Goal: Task Accomplishment & Management: Manage account settings

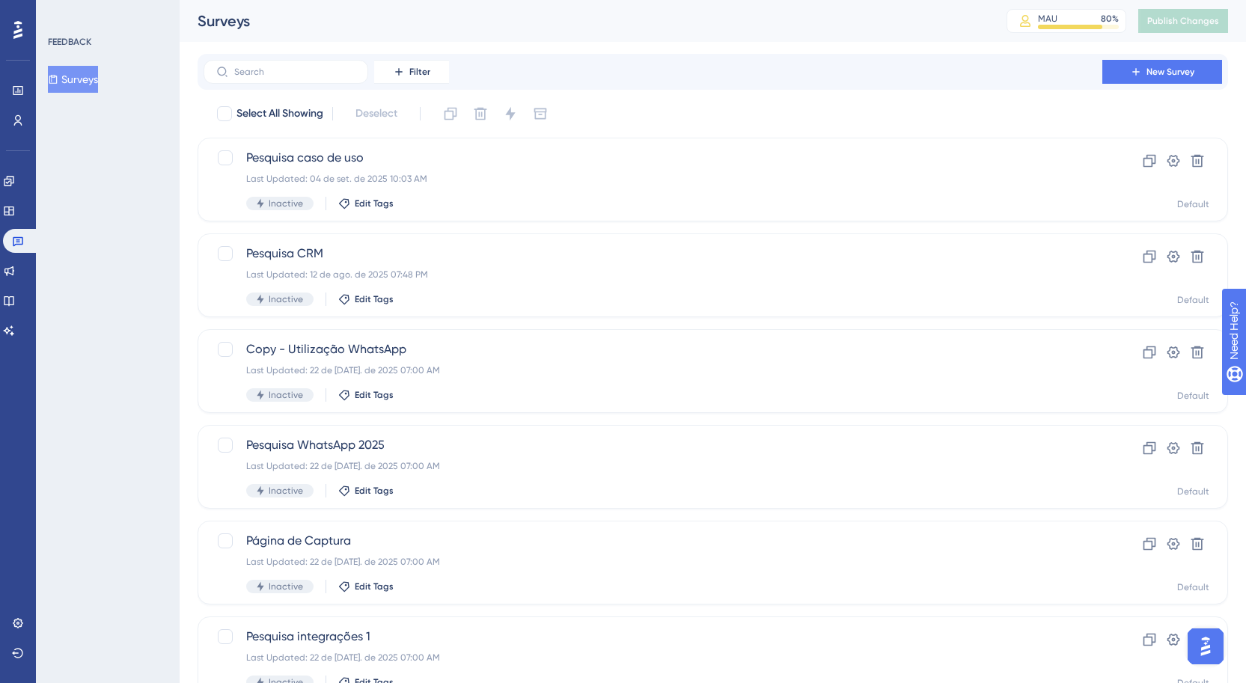
click at [30, 189] on div "Engagement" at bounding box center [18, 181] width 30 height 24
click at [15, 184] on link at bounding box center [9, 181] width 12 height 24
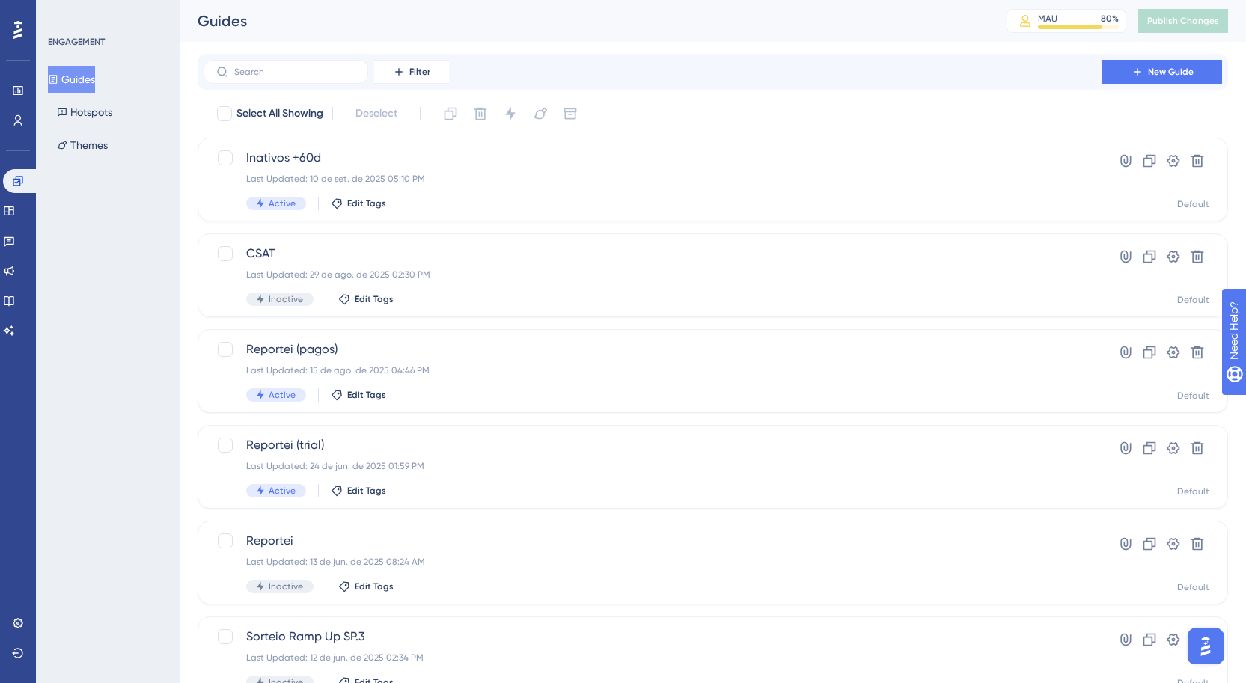
click at [24, 112] on div "Users" at bounding box center [18, 121] width 12 height 24
click at [24, 119] on link at bounding box center [18, 121] width 12 height 24
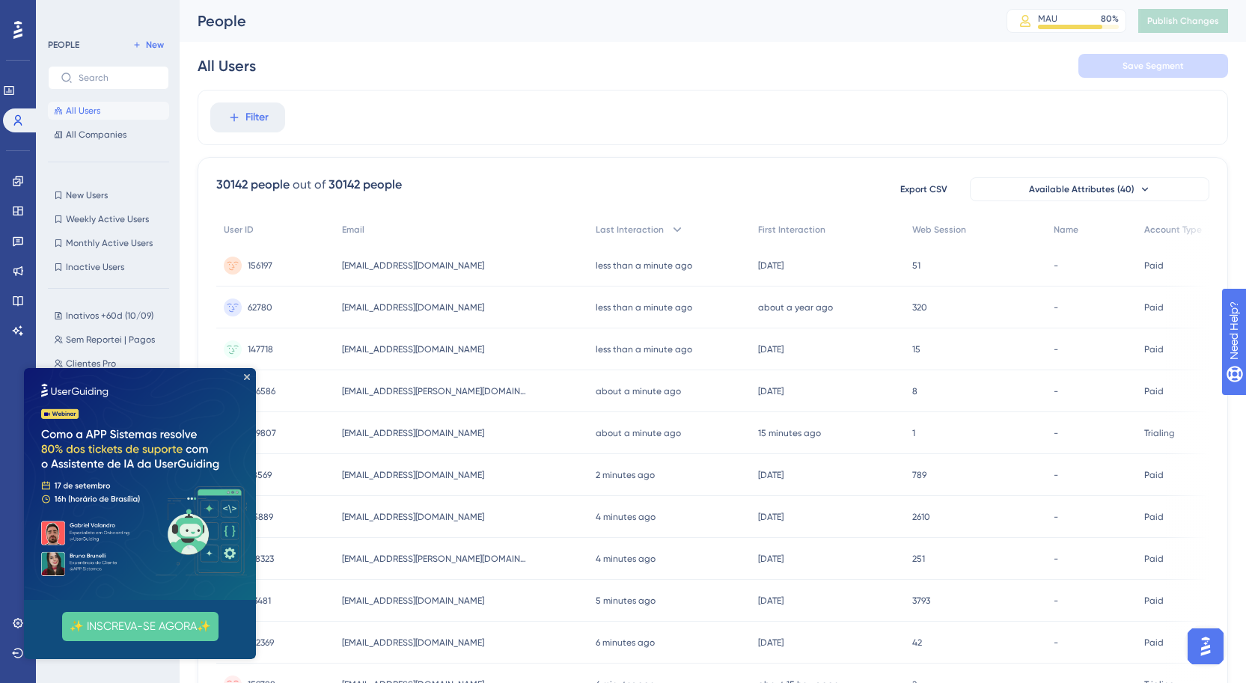
click at [141, 56] on div "PEOPLE New All Users All Companies" at bounding box center [108, 90] width 121 height 108
click at [163, 48] on span "New" at bounding box center [155, 45] width 18 height 12
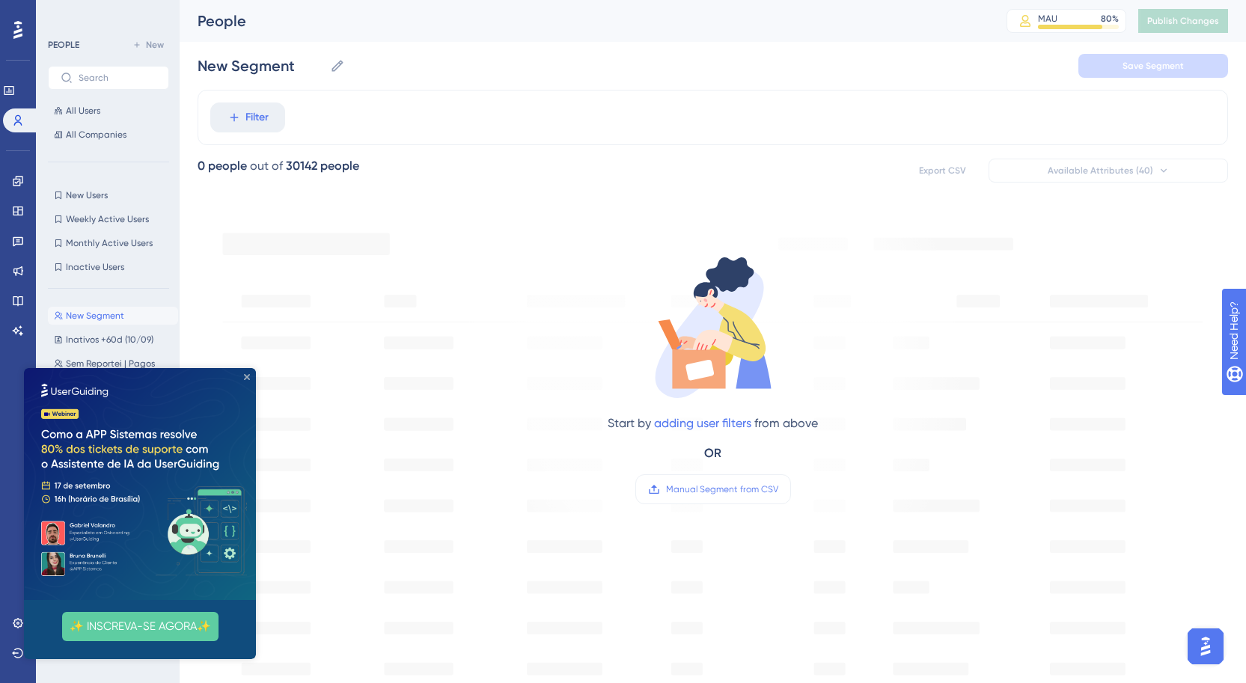
click at [247, 379] on icon "Close Preview" at bounding box center [247, 377] width 6 height 6
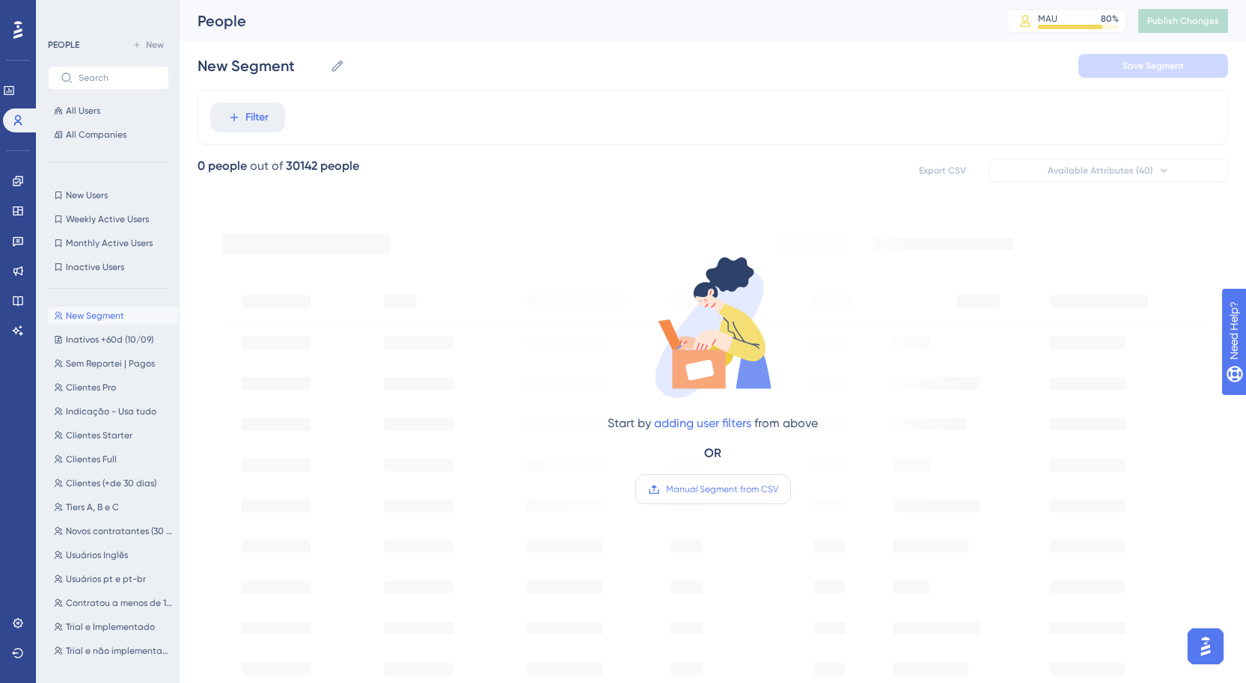
click at [721, 495] on span "Manual Segment from CSV" at bounding box center [722, 489] width 112 height 12
click at [778, 489] on input "Manual Segment from CSV" at bounding box center [778, 489] width 0 height 0
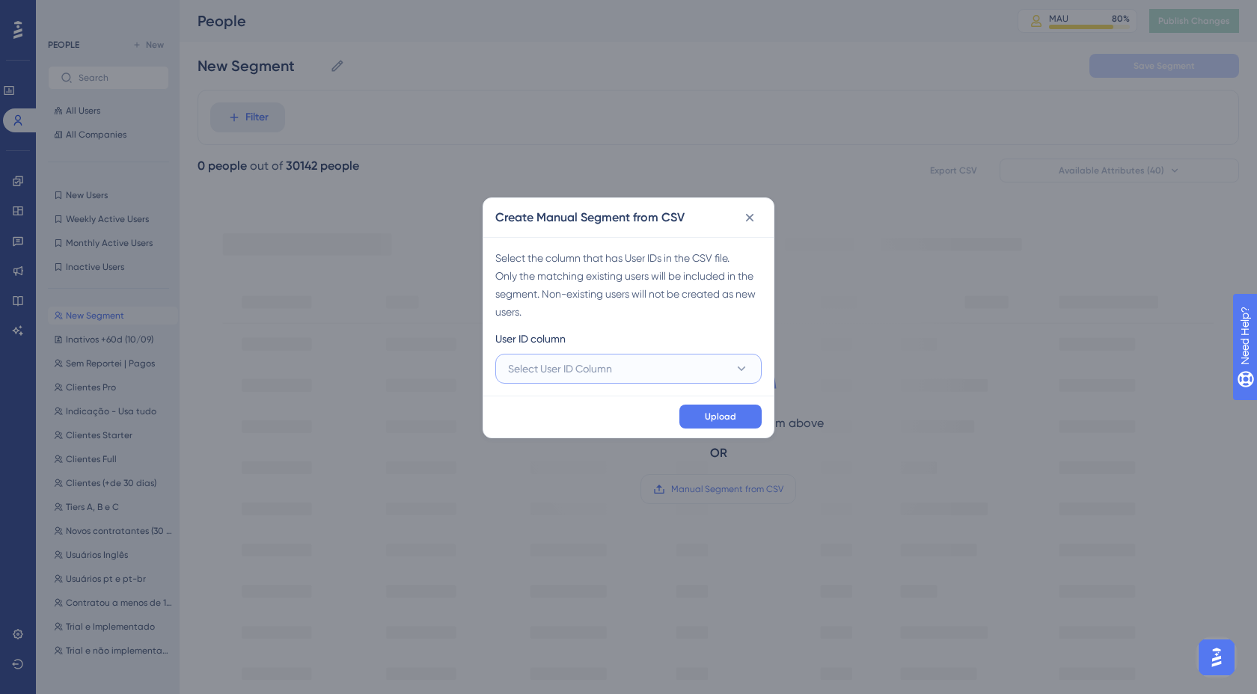
click at [678, 367] on button "Select User ID Column" at bounding box center [628, 369] width 266 height 30
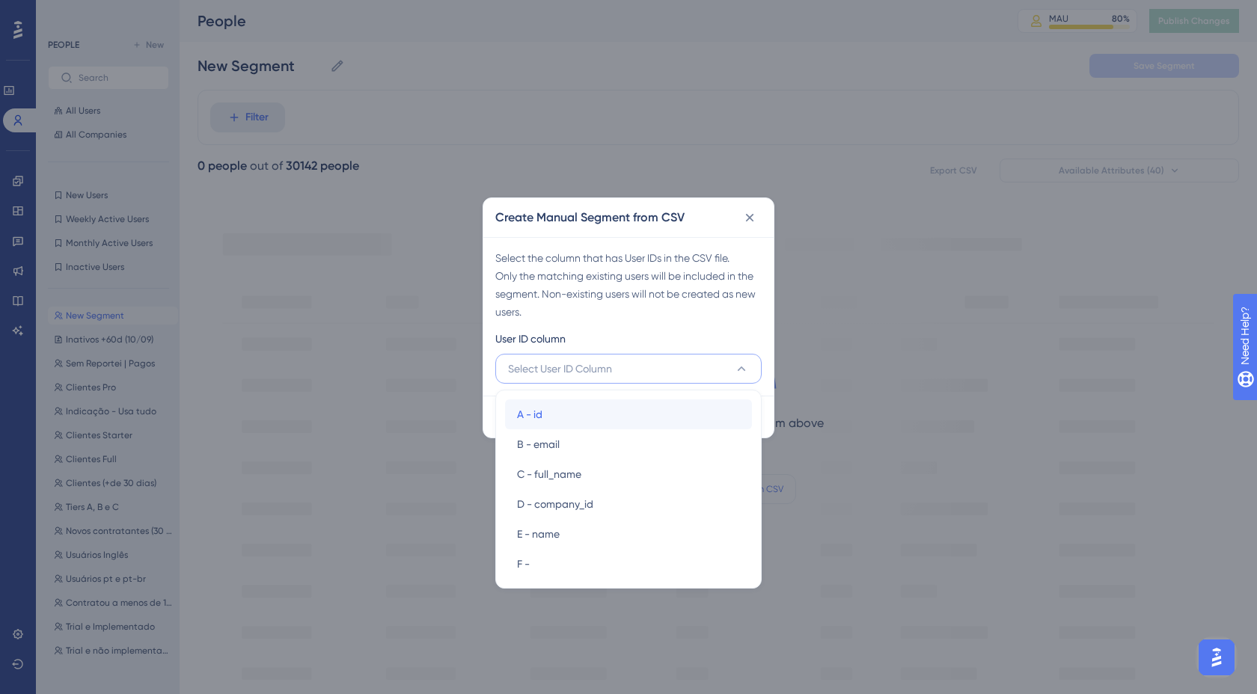
click at [605, 422] on div "A - id A - id" at bounding box center [628, 415] width 223 height 30
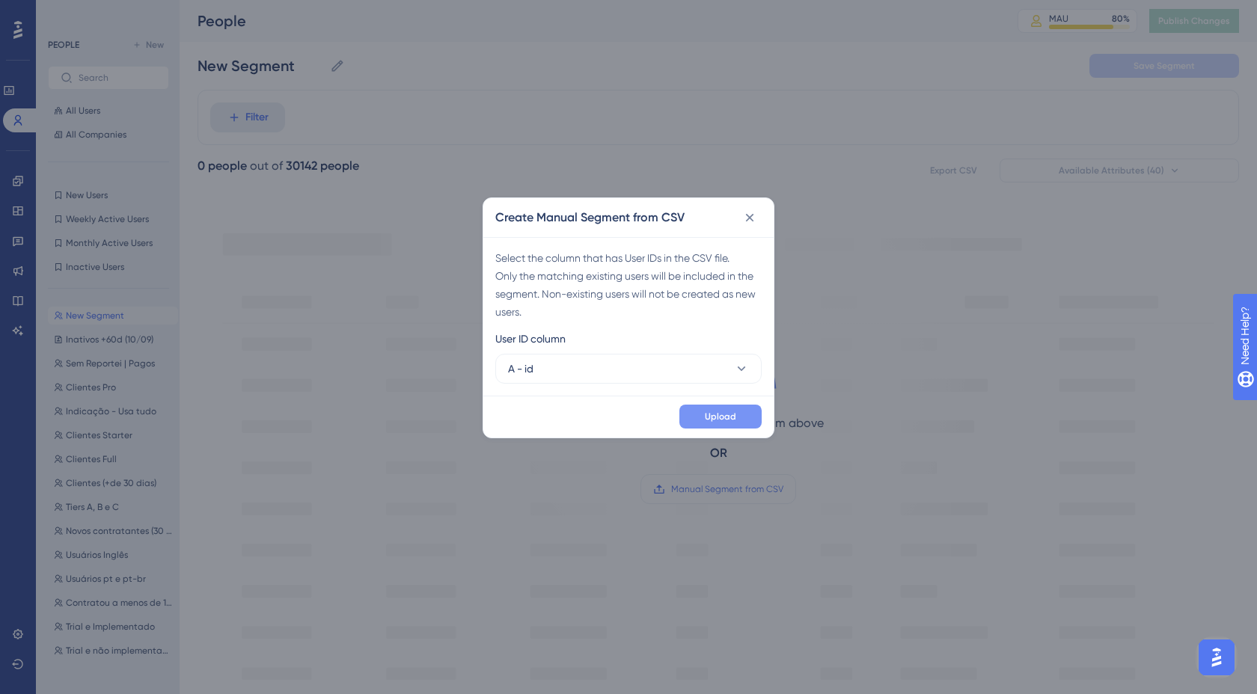
click at [715, 418] on span "Upload" at bounding box center [720, 417] width 31 height 12
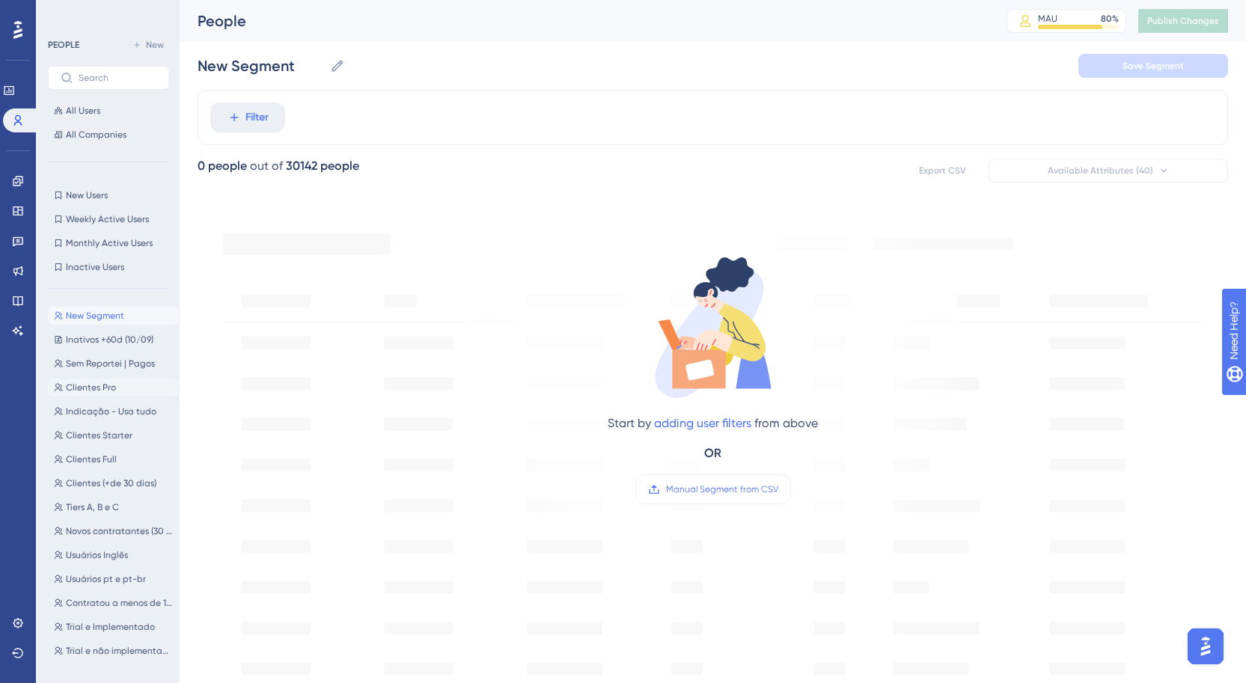
click at [125, 394] on button "Clientes Pro Clientes Pro" at bounding box center [113, 388] width 130 height 18
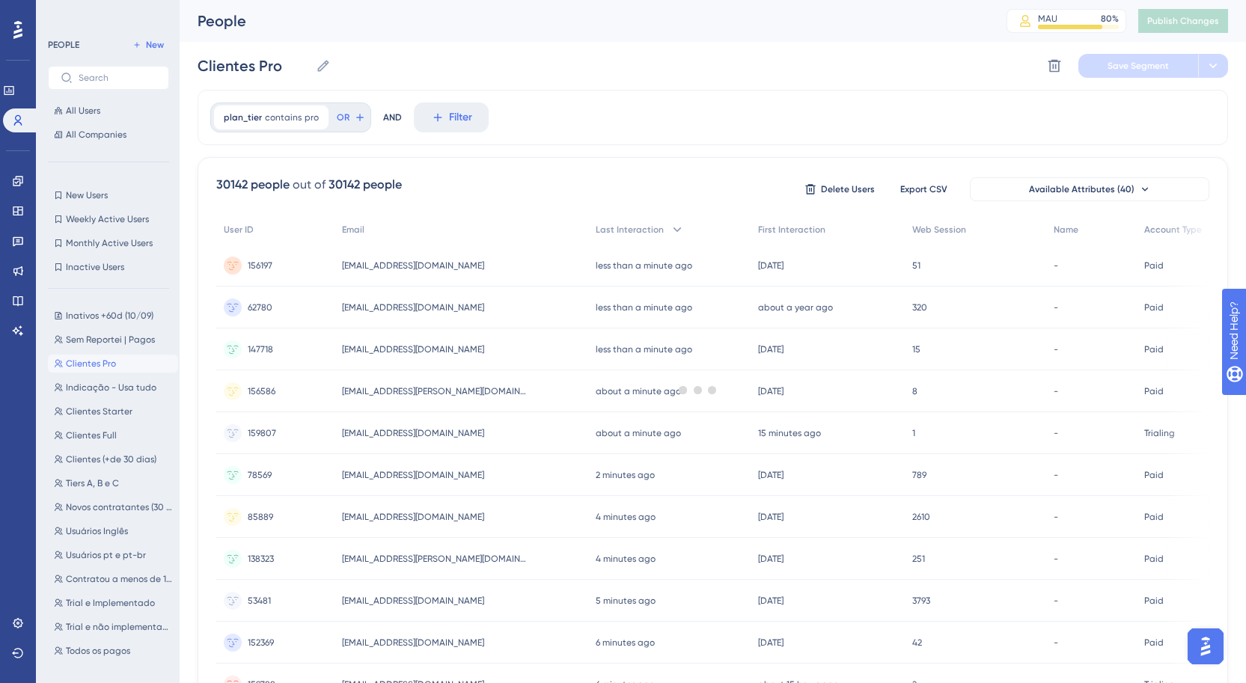
type input "Clientes Pro"
click at [1045, 61] on button at bounding box center [1054, 66] width 24 height 24
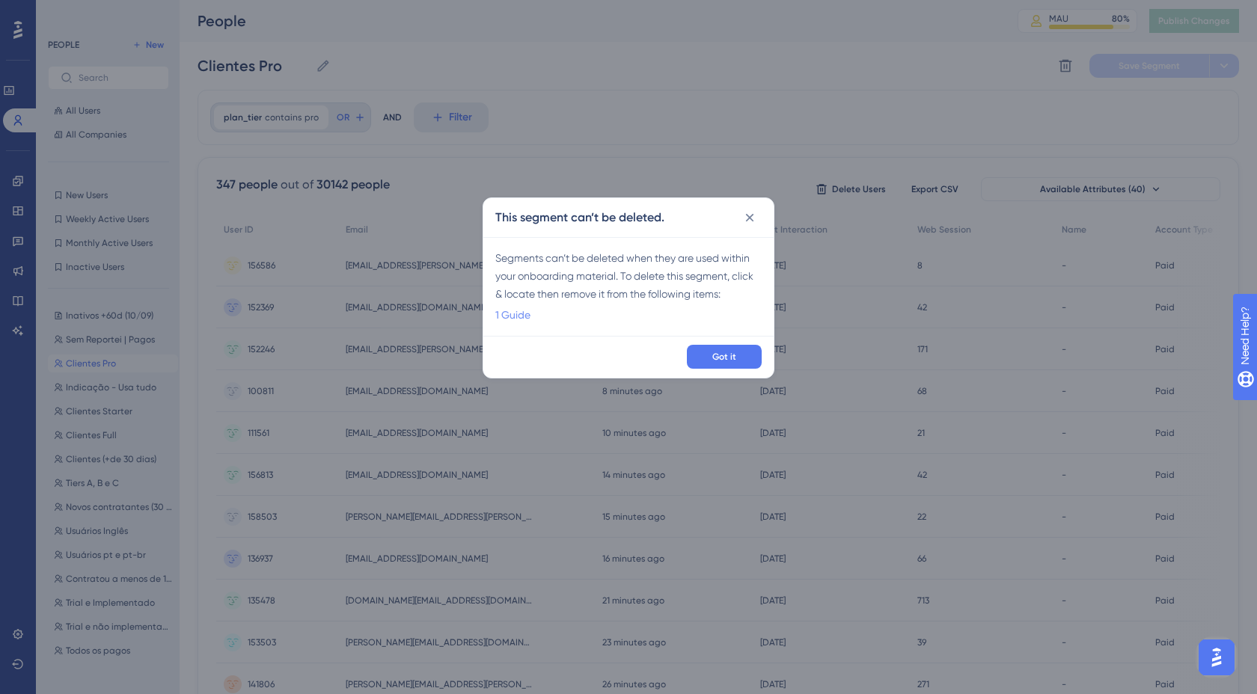
click at [522, 313] on link "1 Guide" at bounding box center [512, 315] width 35 height 18
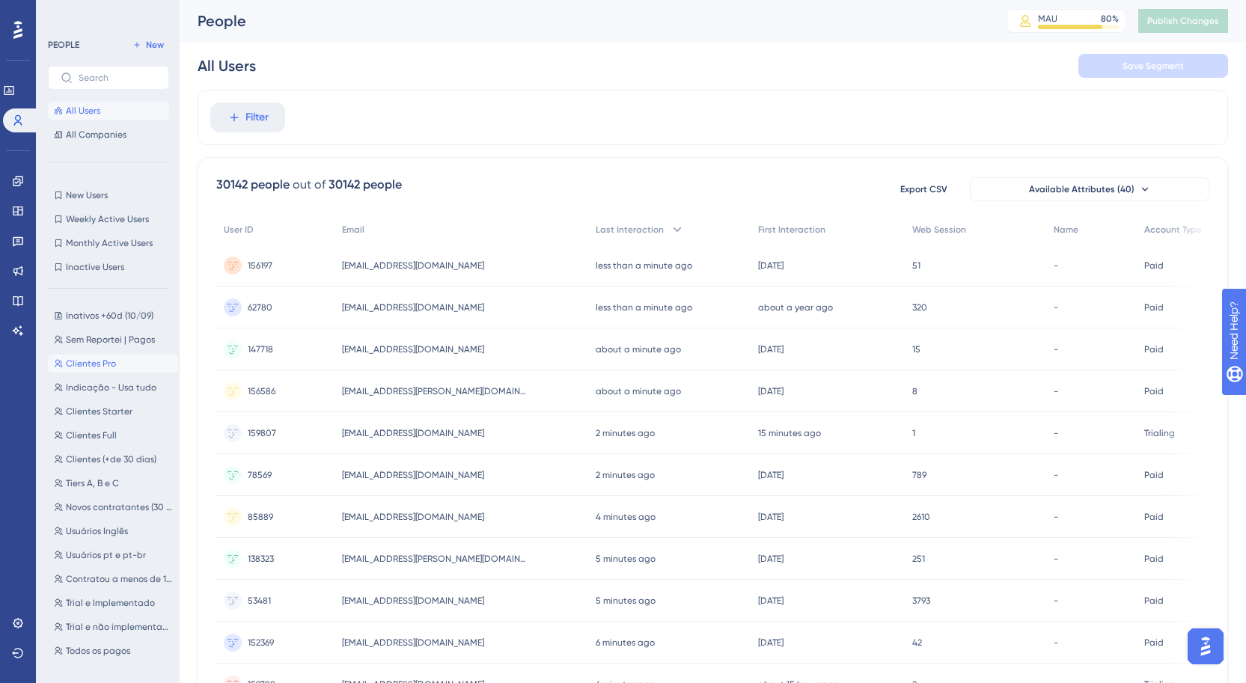
click at [109, 370] on button "Clientes Pro Clientes Pro" at bounding box center [113, 364] width 130 height 18
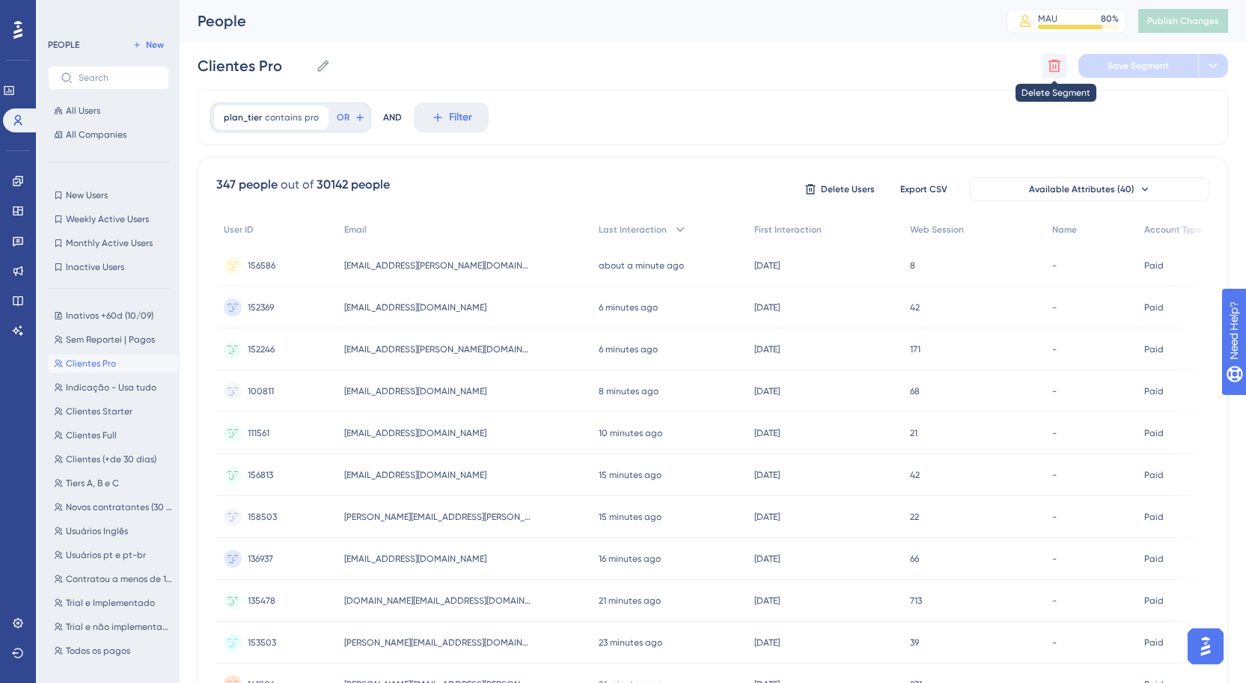
click at [1061, 69] on icon at bounding box center [1054, 65] width 15 height 15
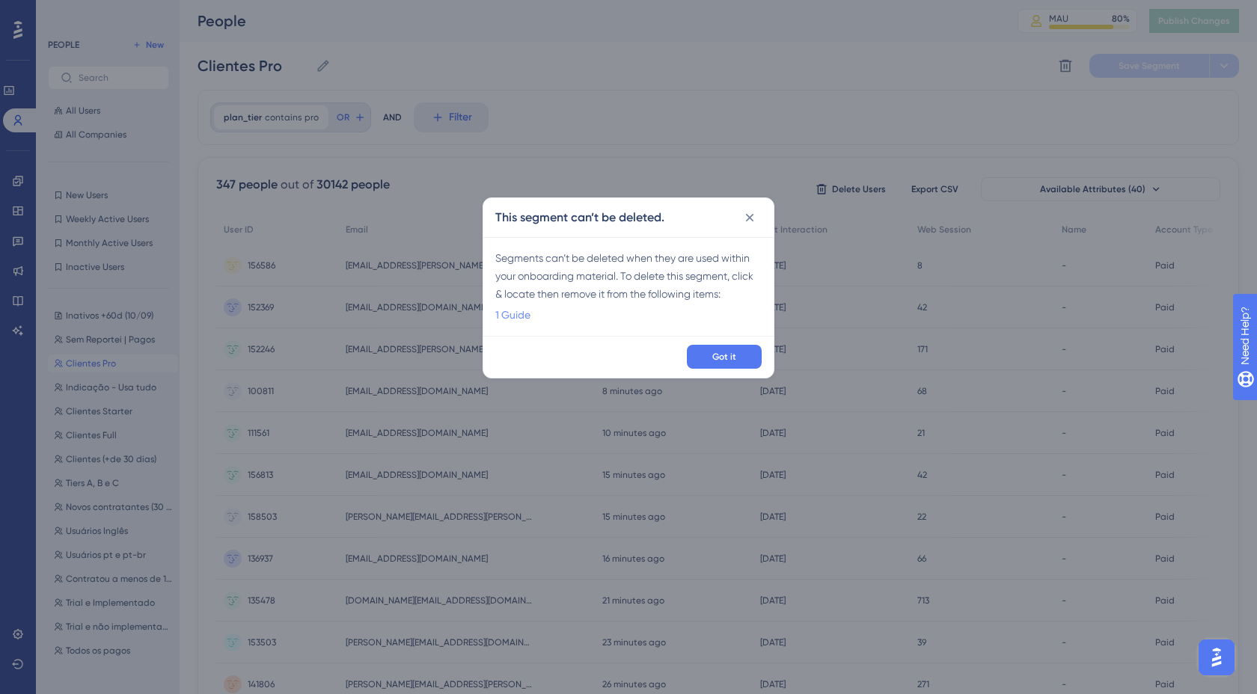
click at [506, 323] on link "1 Guide" at bounding box center [512, 315] width 35 height 18
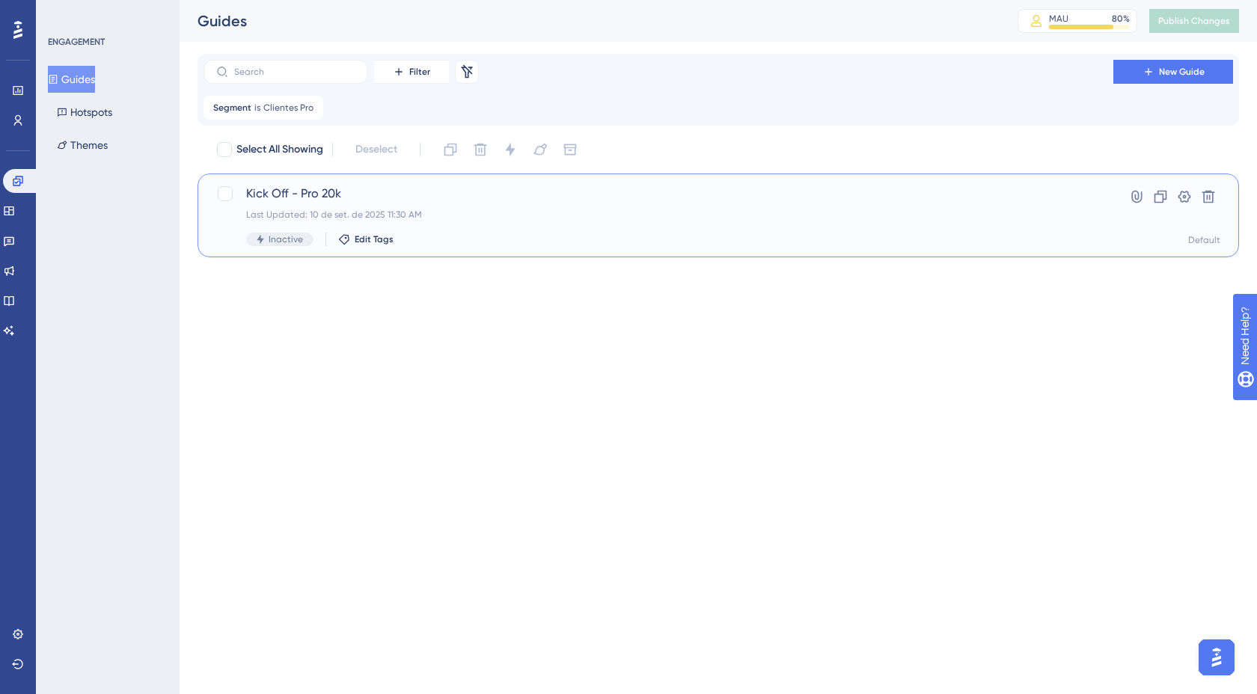
click at [419, 224] on div "Kick Off - Pro 20k Last Updated: 10 de set. de 2025 11:30 AM Inactive Edit Tags" at bounding box center [658, 215] width 825 height 61
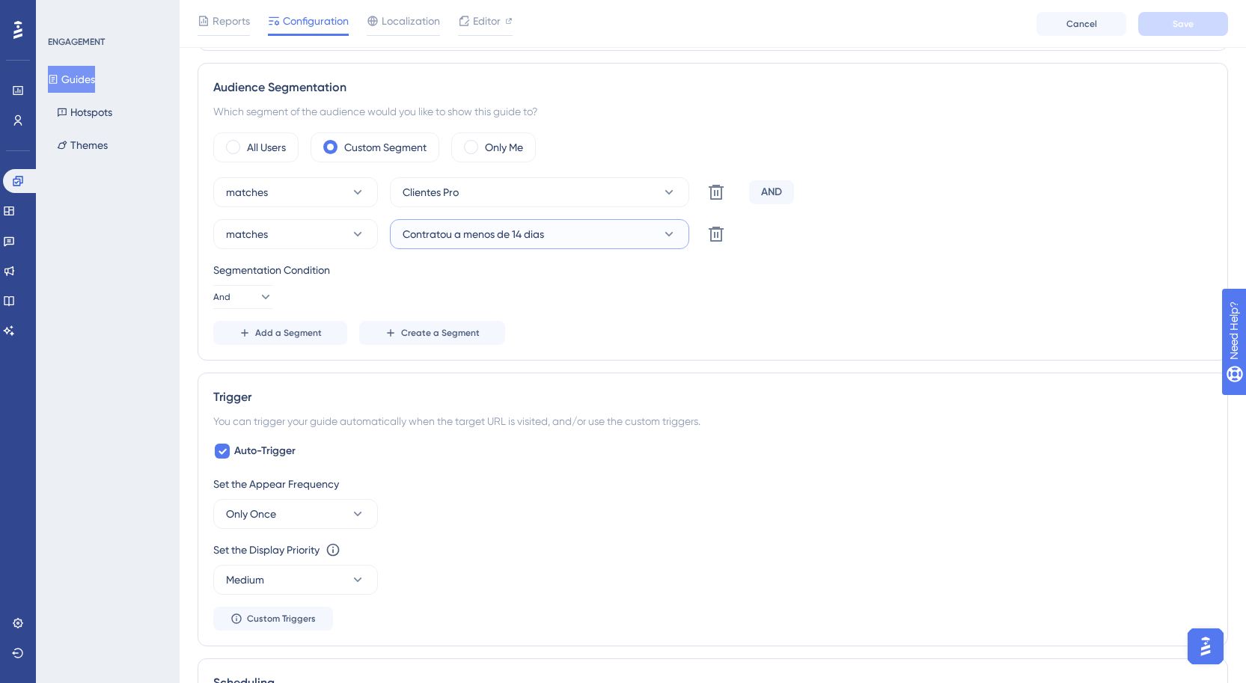
click at [471, 229] on span "Contratou a menos de 14 dias" at bounding box center [473, 234] width 141 height 18
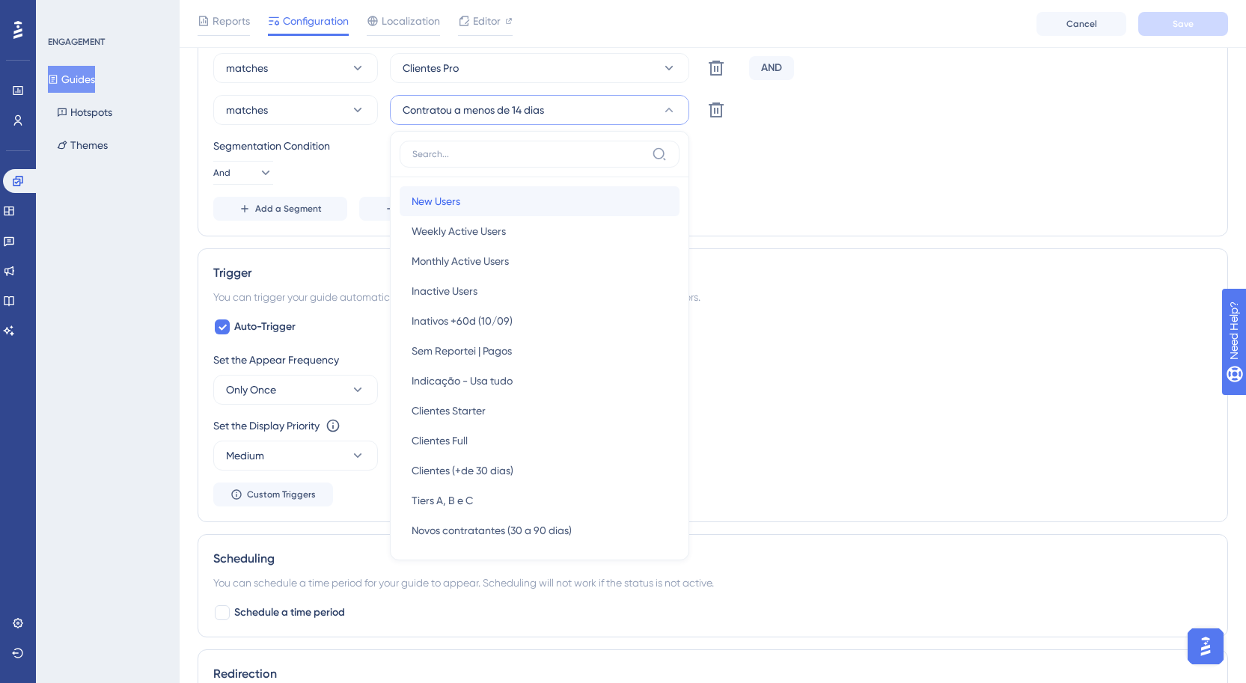
click at [480, 193] on div "New Users New Users" at bounding box center [540, 201] width 256 height 30
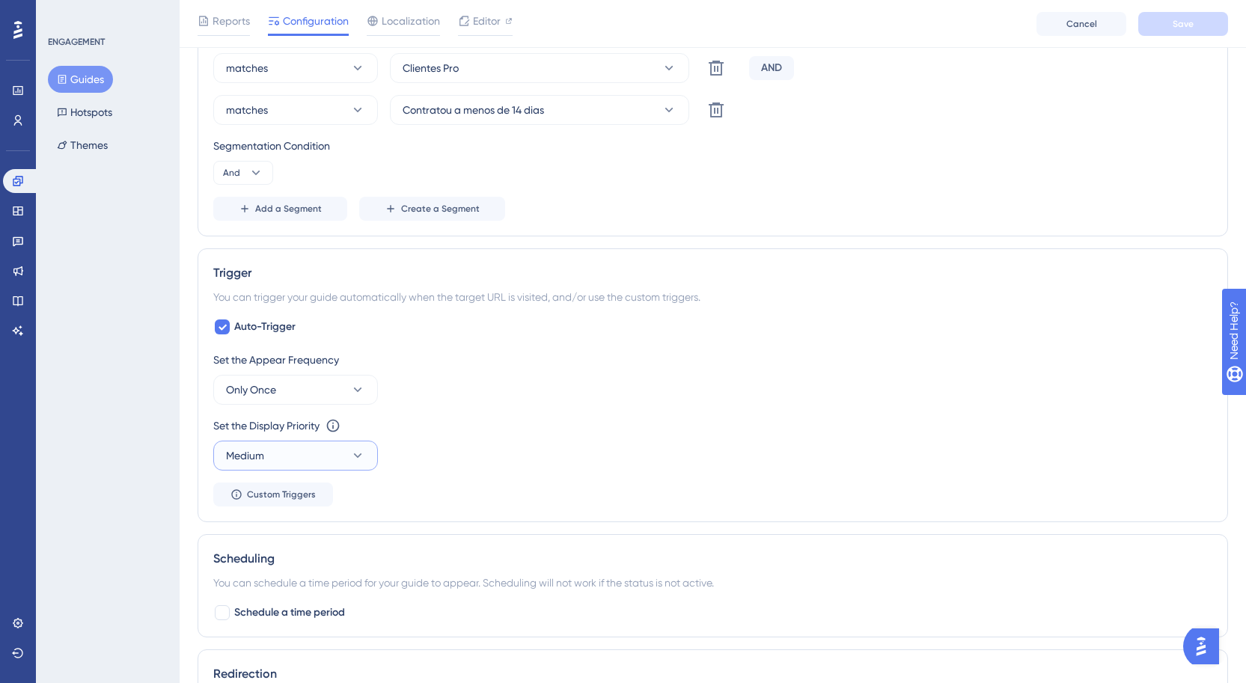
click at [311, 454] on button "Medium" at bounding box center [295, 456] width 165 height 30
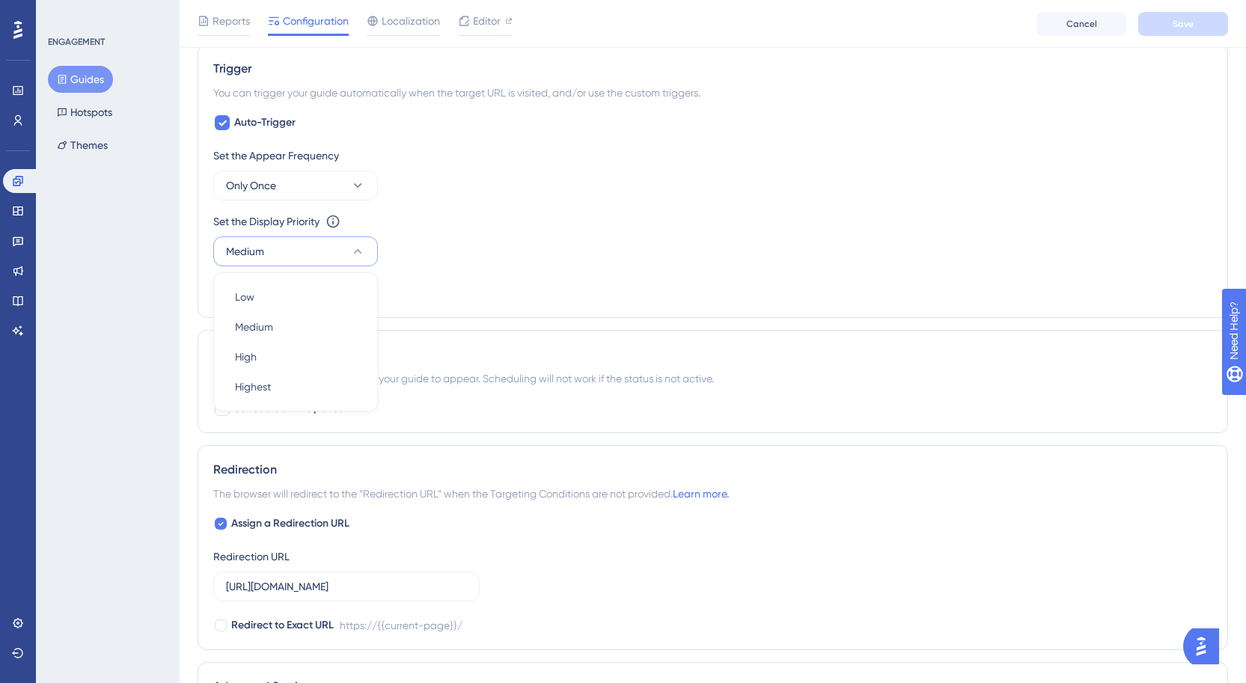
click at [531, 311] on div "Trigger You can trigger your guide automatically when the target URL is visited…" at bounding box center [713, 181] width 1031 height 274
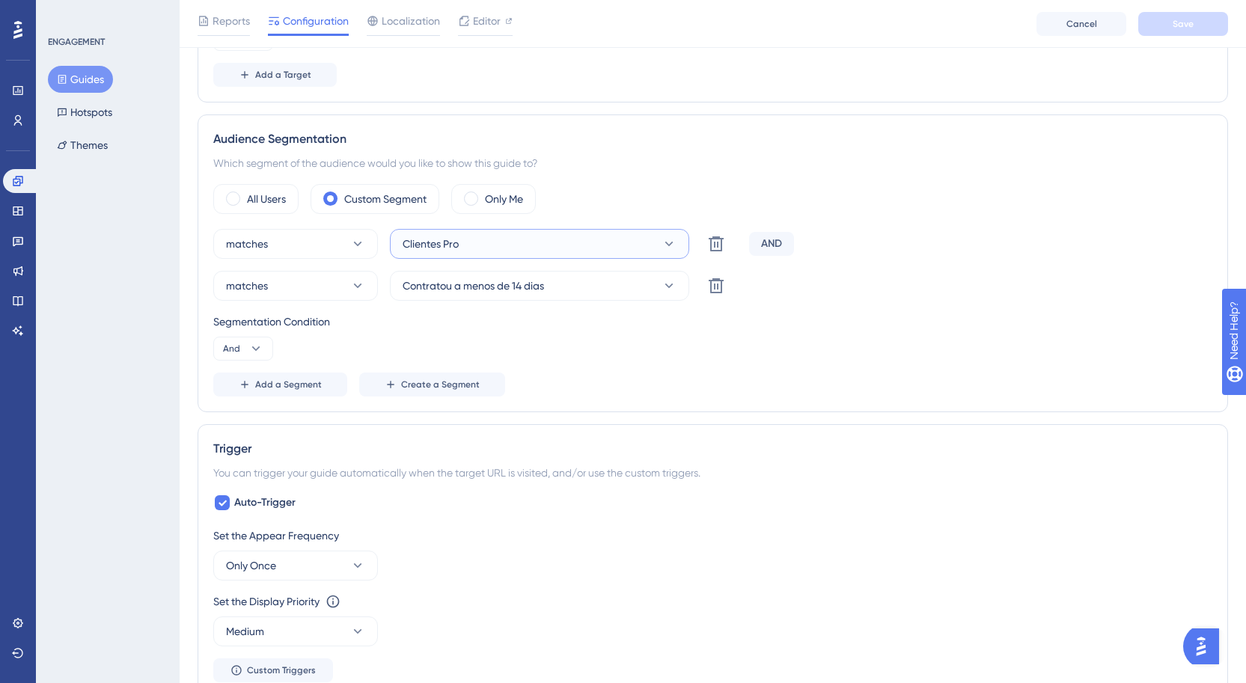
click at [507, 244] on button "Clientes Pro" at bounding box center [539, 244] width 299 height 30
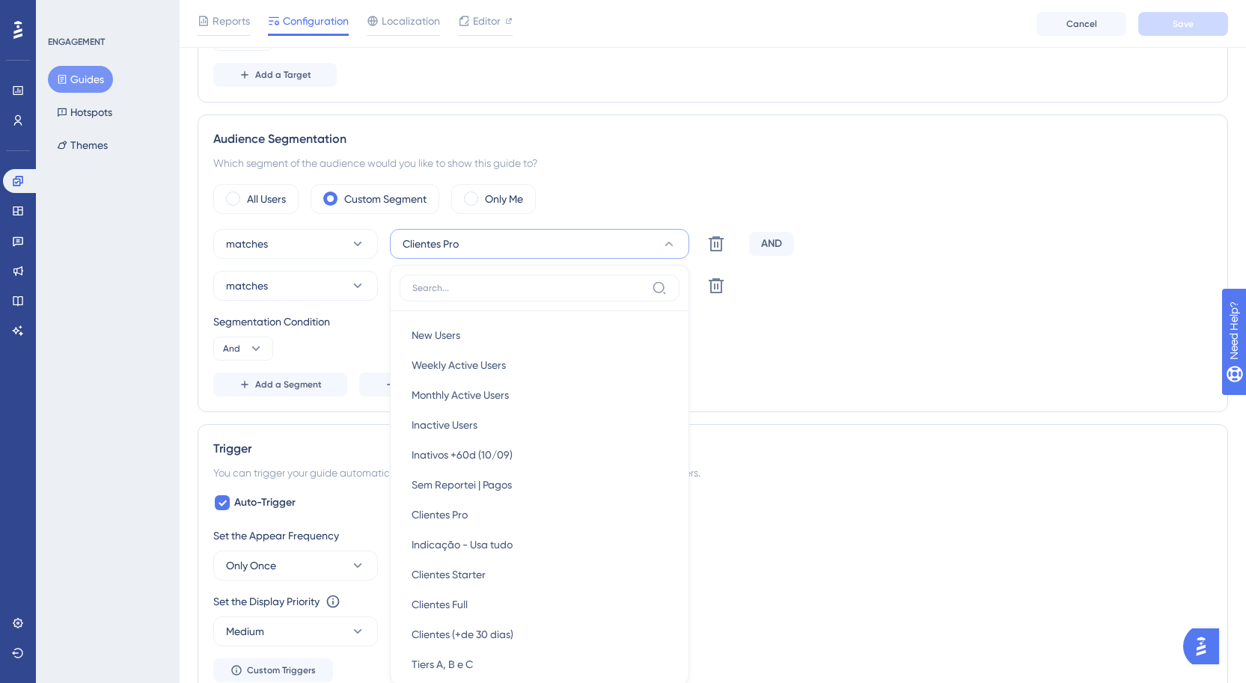
scroll to position [701, 0]
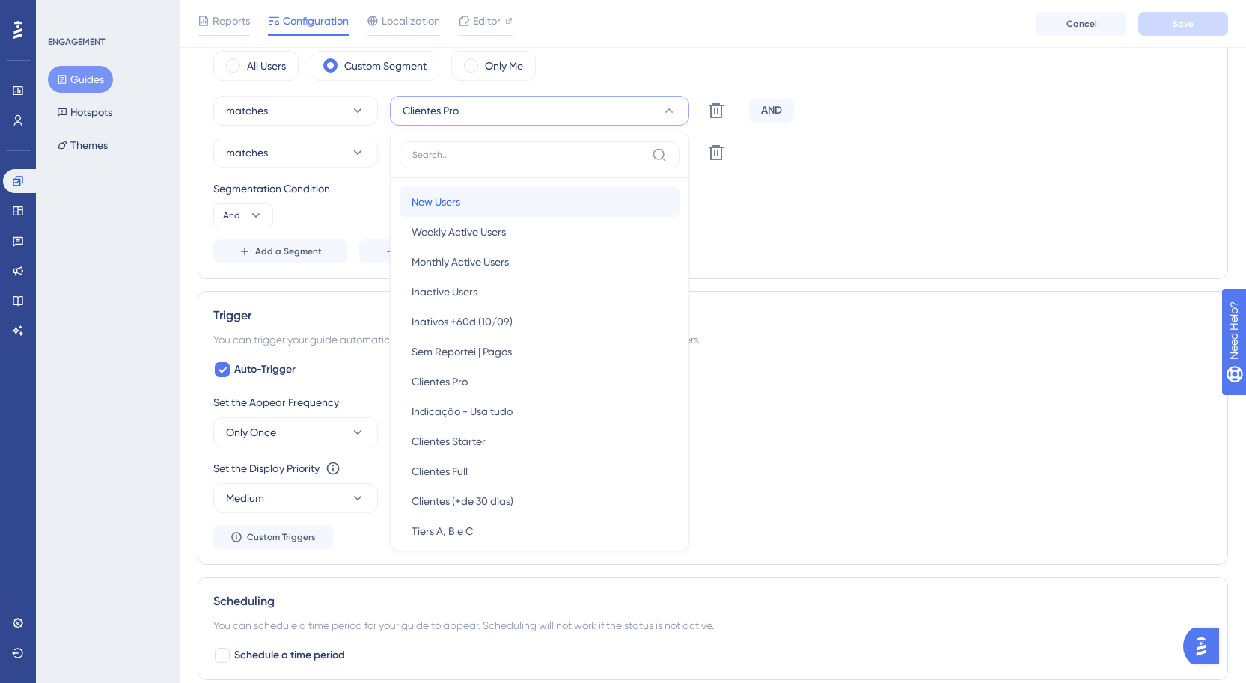
click at [517, 213] on div "New Users New Users" at bounding box center [540, 202] width 256 height 30
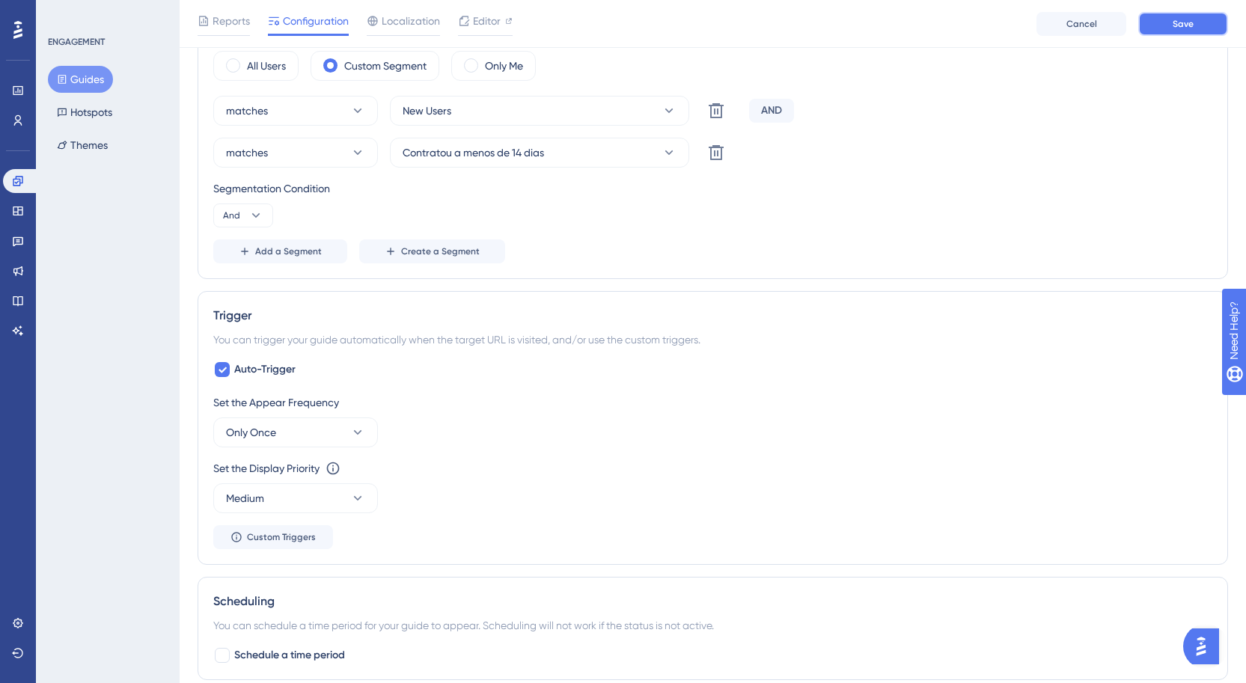
click at [1200, 27] on button "Save" at bounding box center [1183, 24] width 90 height 24
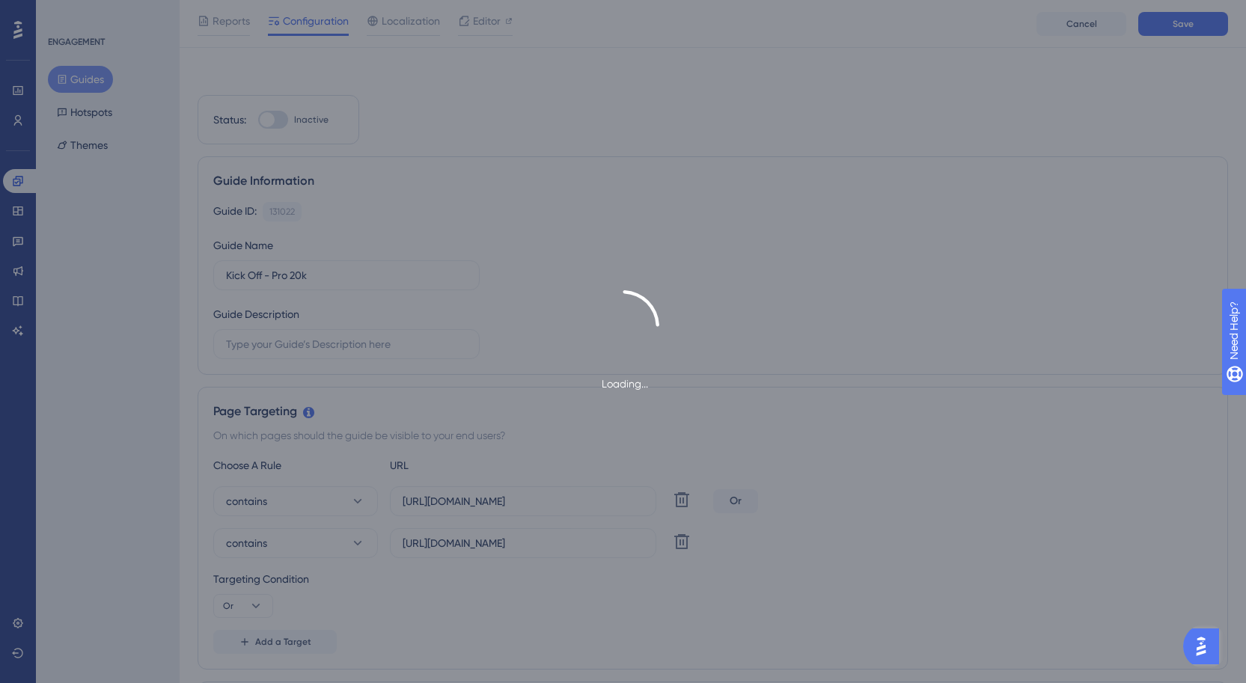
scroll to position [0, 0]
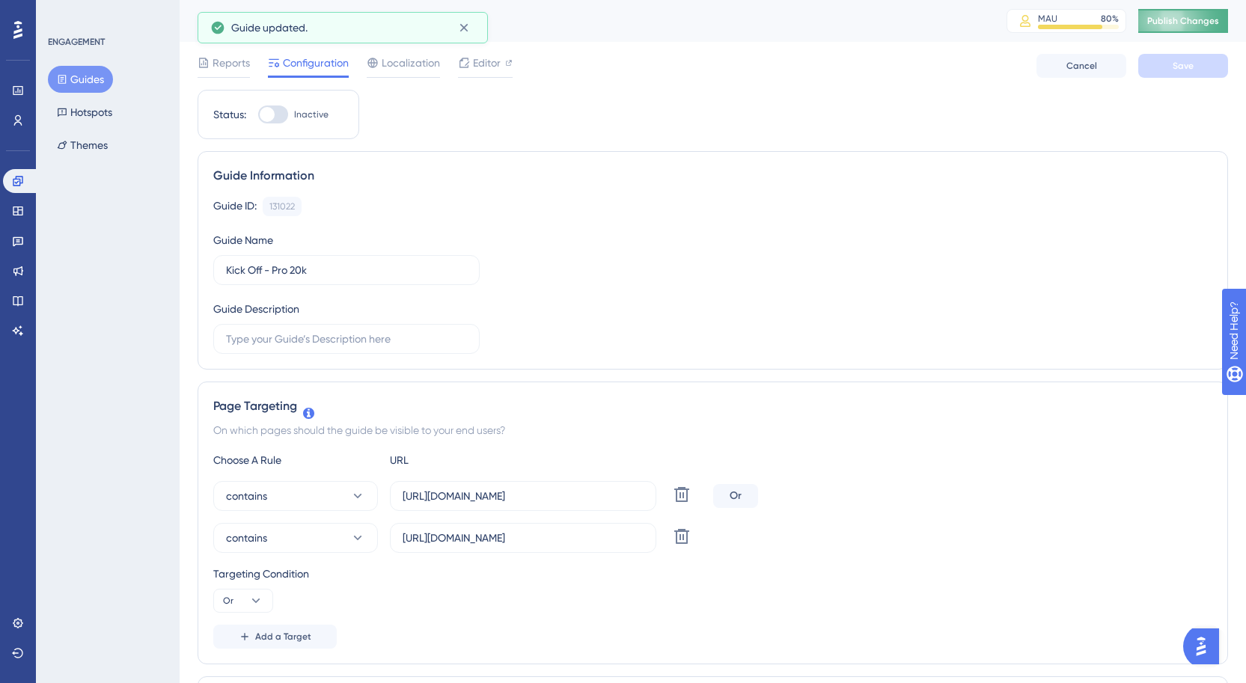
click at [1176, 24] on span "Publish Changes" at bounding box center [1183, 21] width 72 height 12
click at [17, 180] on icon at bounding box center [18, 181] width 12 height 12
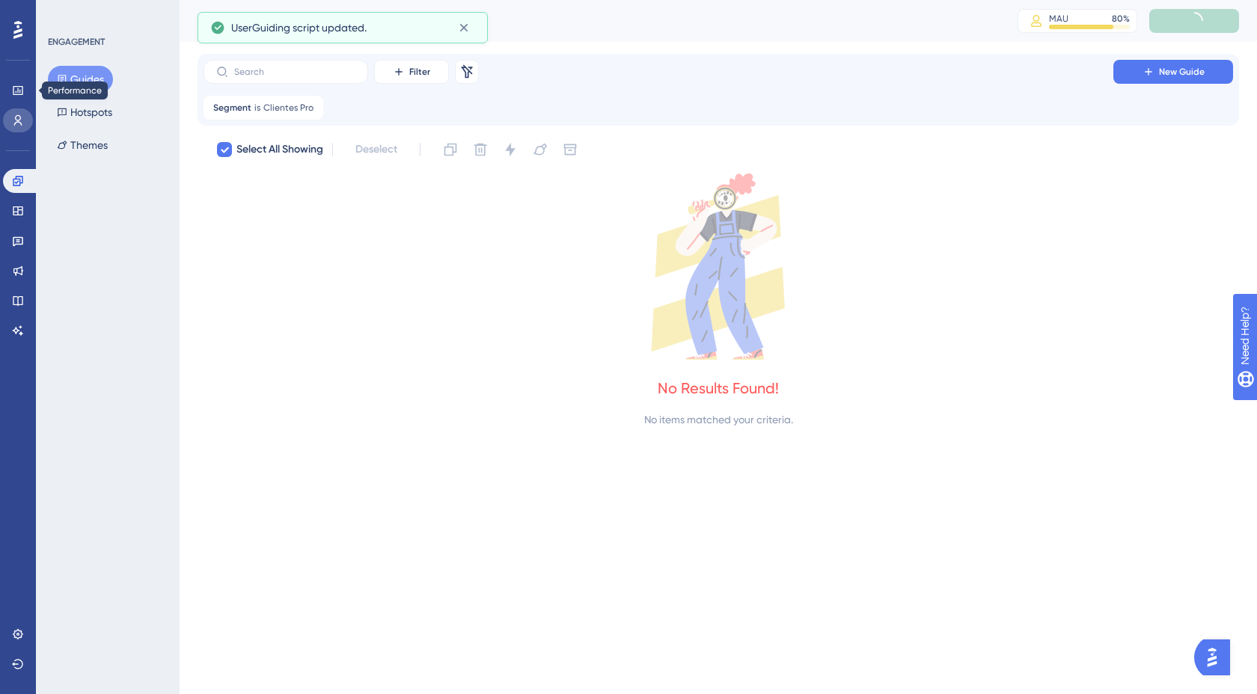
click at [18, 124] on icon at bounding box center [18, 121] width 12 height 12
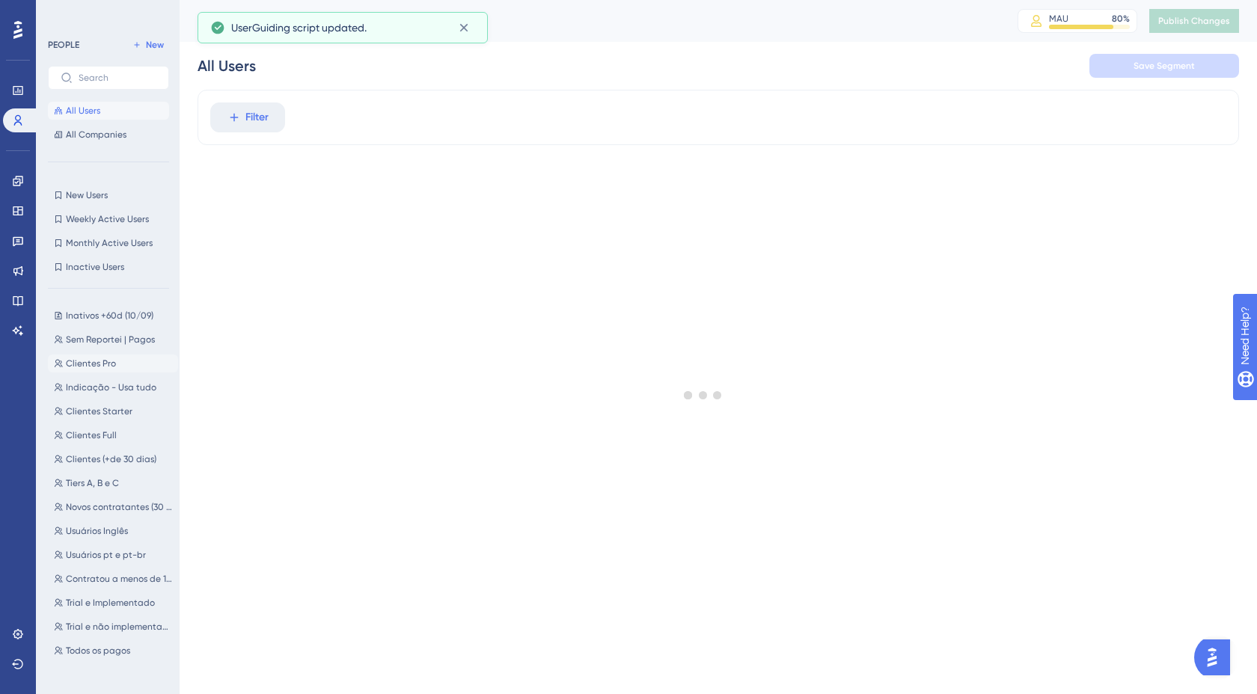
click at [103, 370] on button "Clientes Pro Clientes Pro" at bounding box center [113, 364] width 130 height 18
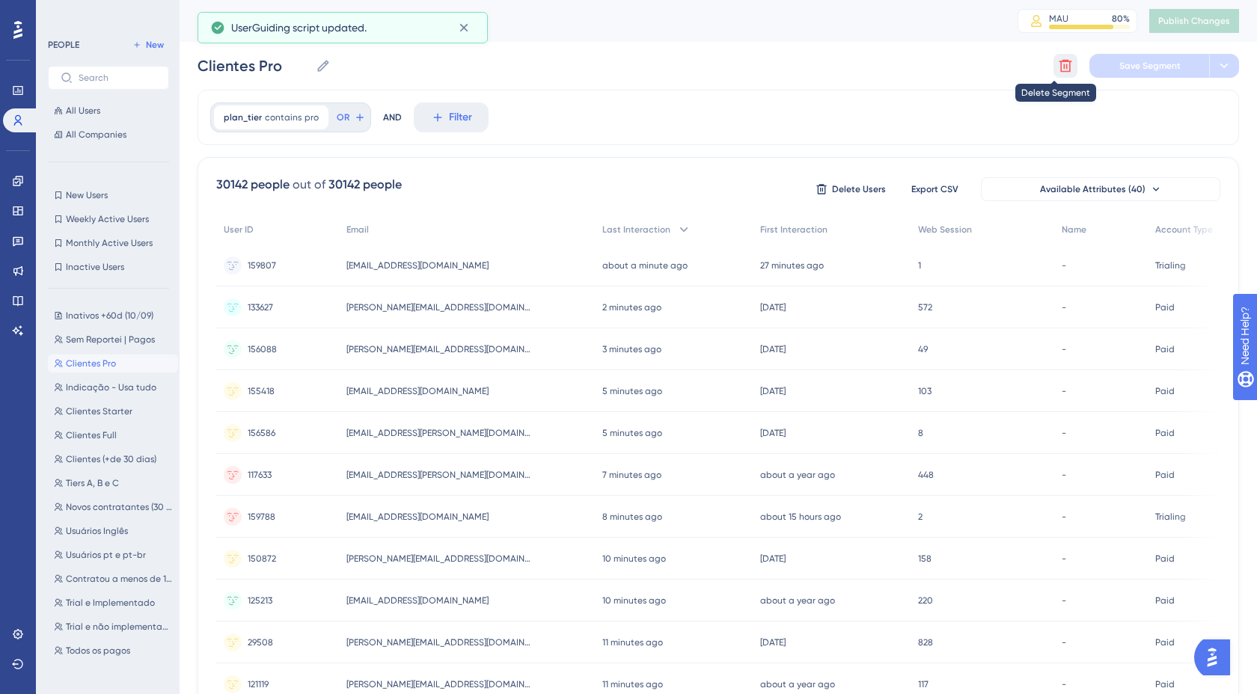
click at [1062, 66] on button at bounding box center [1066, 66] width 24 height 24
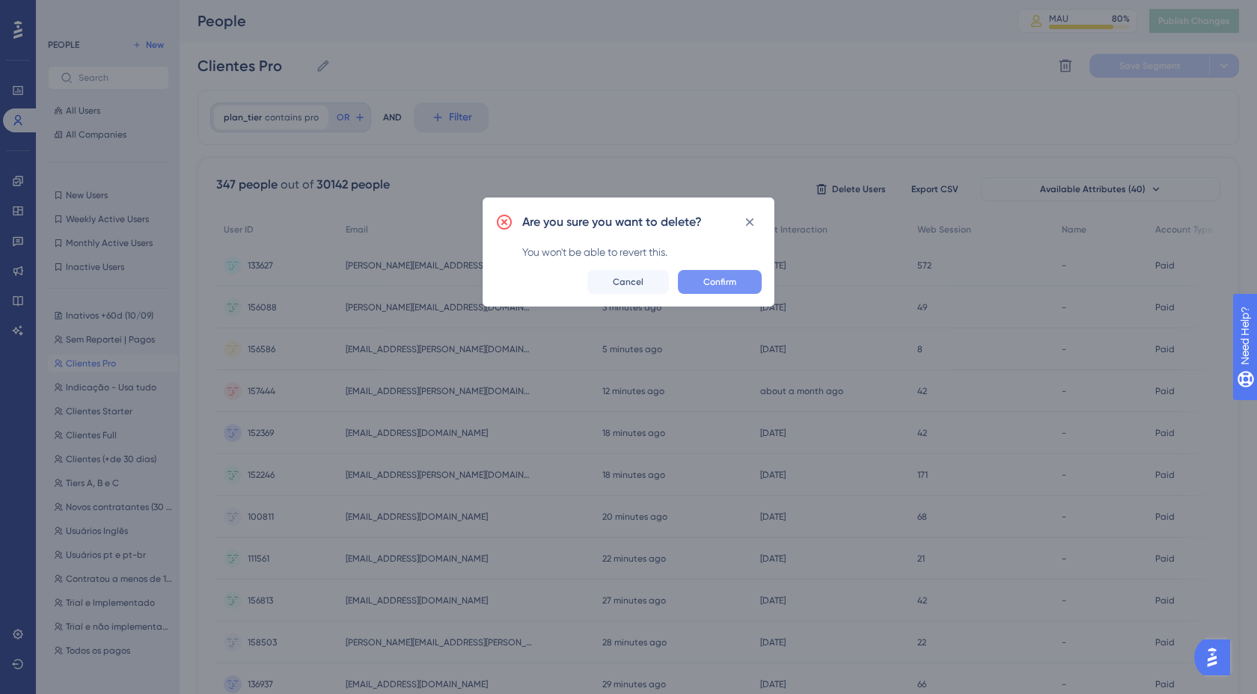
click at [754, 281] on button "Confirm" at bounding box center [720, 282] width 84 height 24
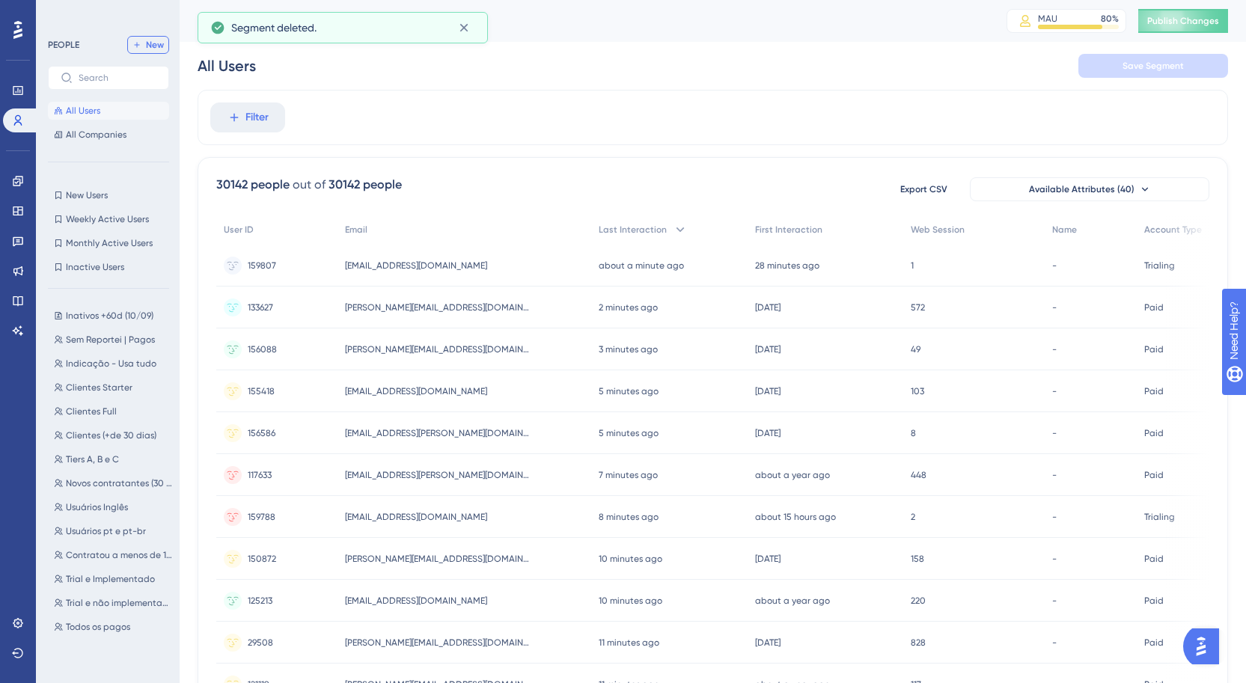
click at [147, 43] on span "New" at bounding box center [155, 45] width 18 height 12
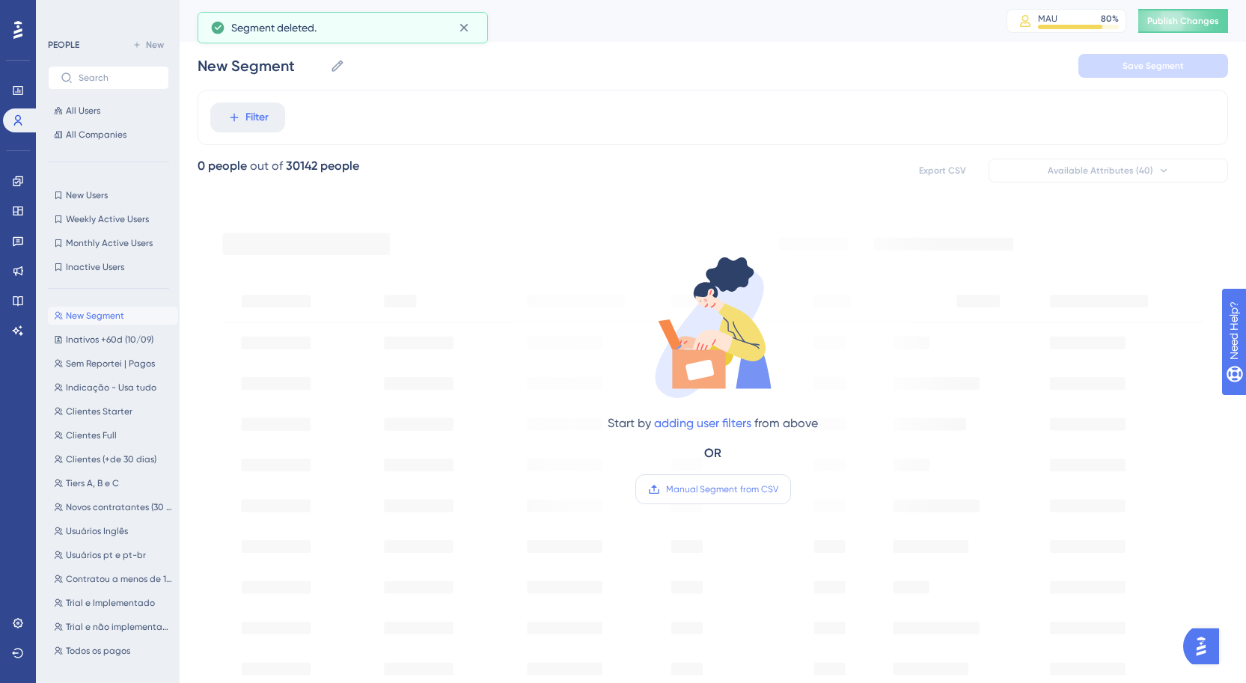
click at [689, 501] on label "Manual Segment from CSV" at bounding box center [713, 489] width 156 height 30
click at [778, 489] on input "Manual Segment from CSV" at bounding box center [778, 489] width 0 height 0
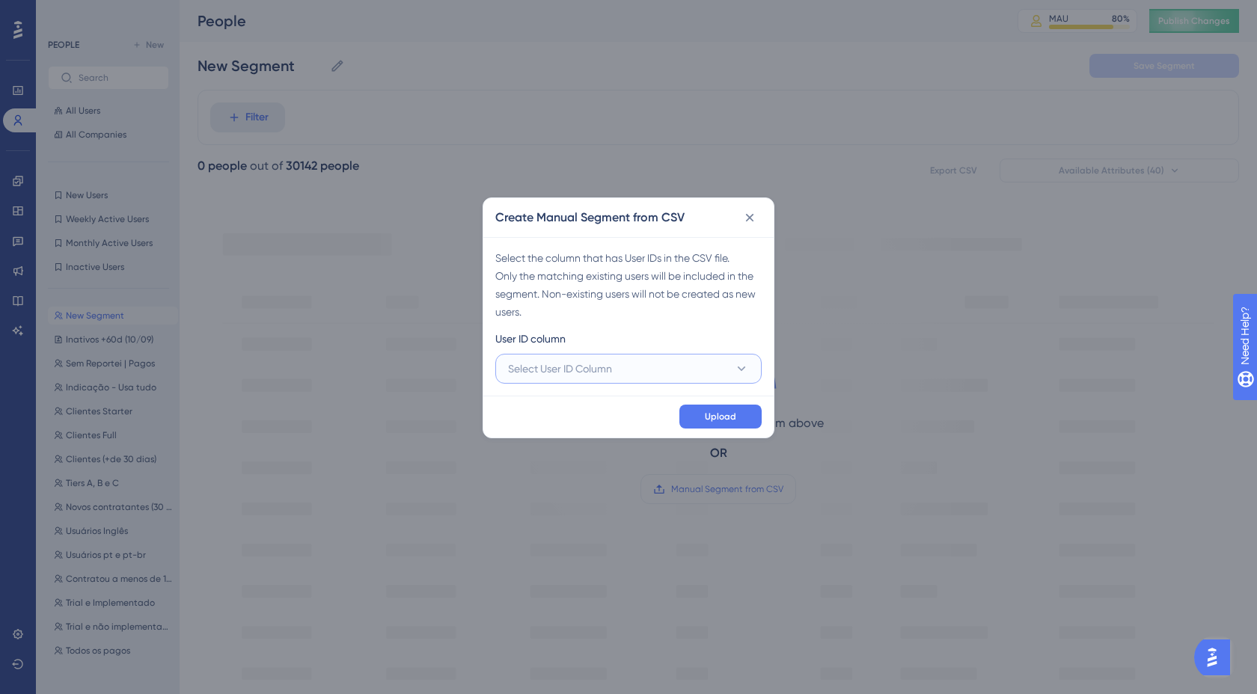
click at [646, 377] on button "Select User ID Column" at bounding box center [628, 369] width 266 height 30
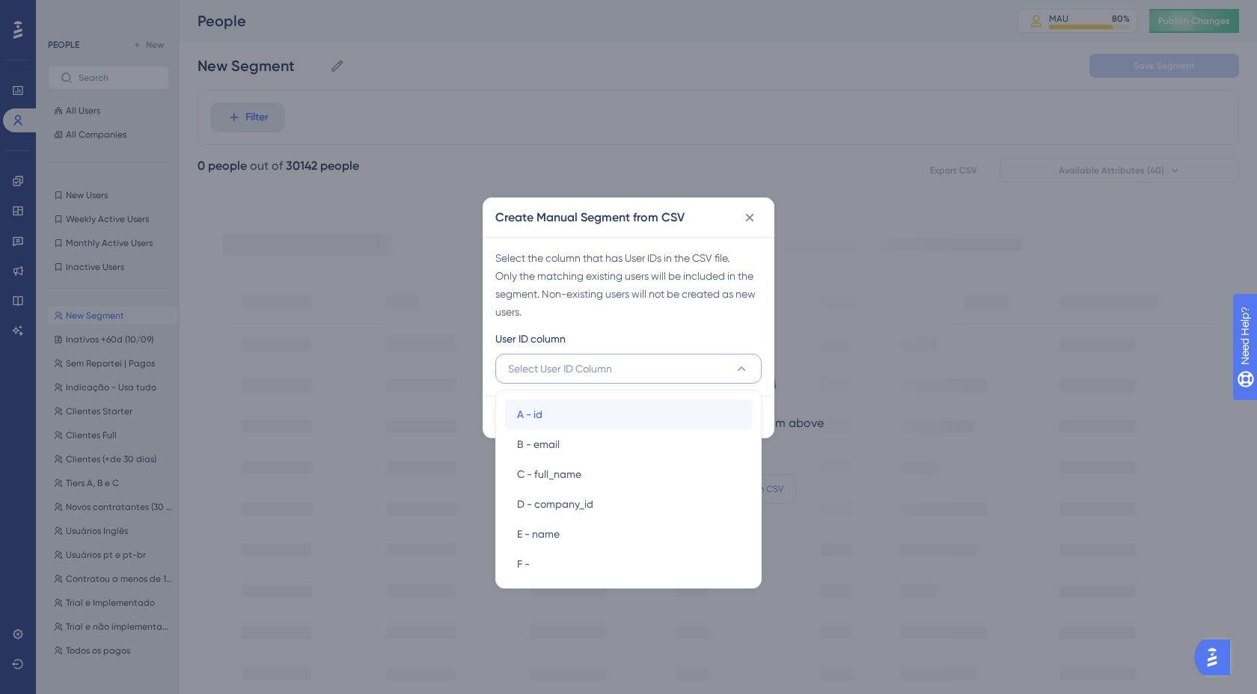
click at [602, 406] on div "A - id A - id" at bounding box center [628, 415] width 223 height 30
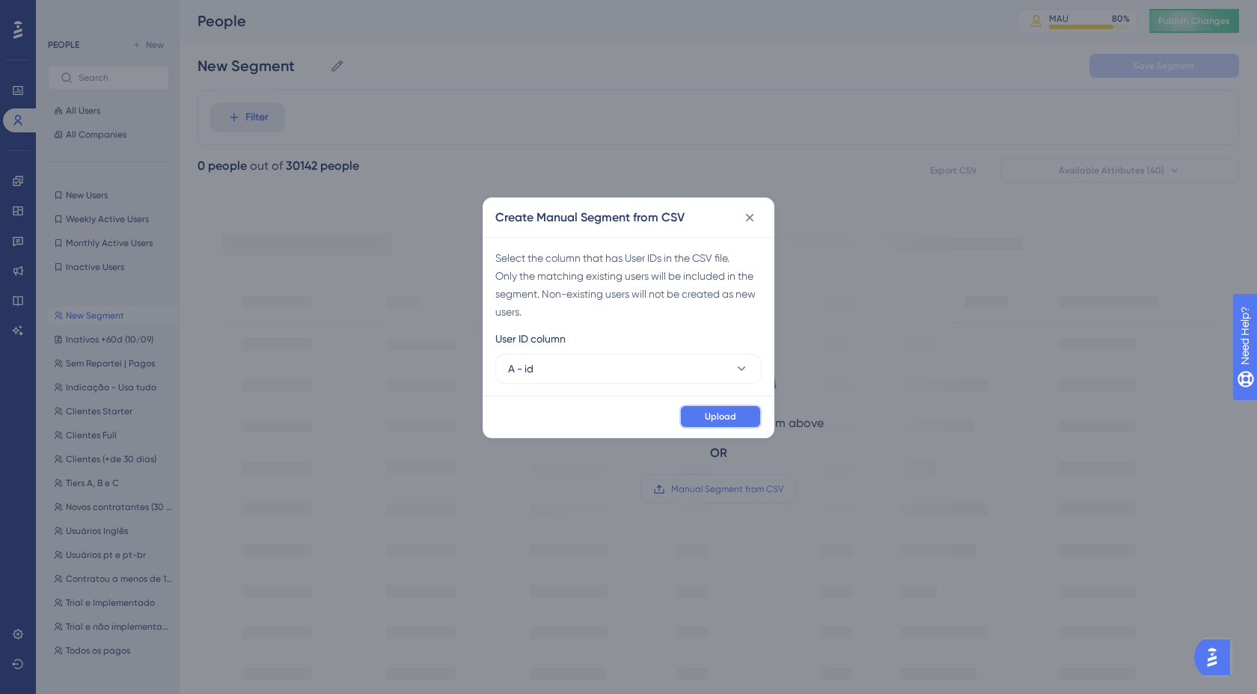
click at [732, 418] on span "Upload" at bounding box center [720, 417] width 31 height 12
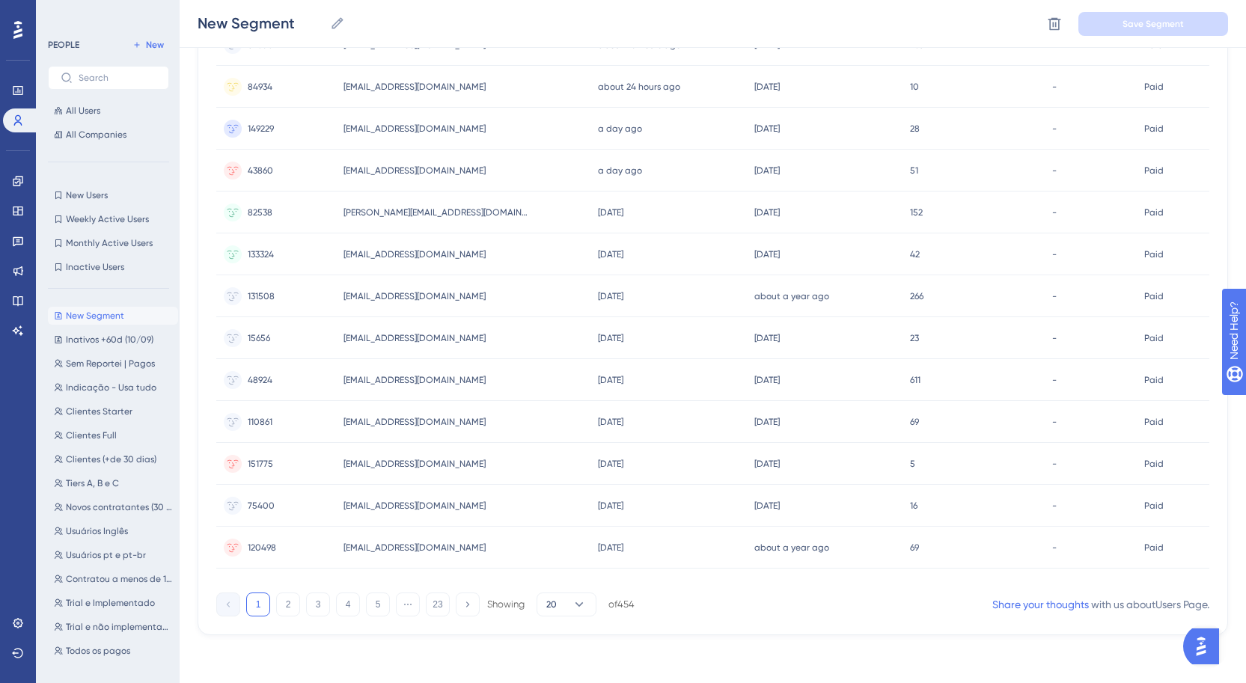
drag, startPoint x: 654, startPoint y: 583, endPoint x: 681, endPoint y: 587, distance: 27.3
click at [681, 587] on div "454 people out of 30142 people Delete Users Export CSV Available Attributes (40…" at bounding box center [713, 139] width 1031 height 992
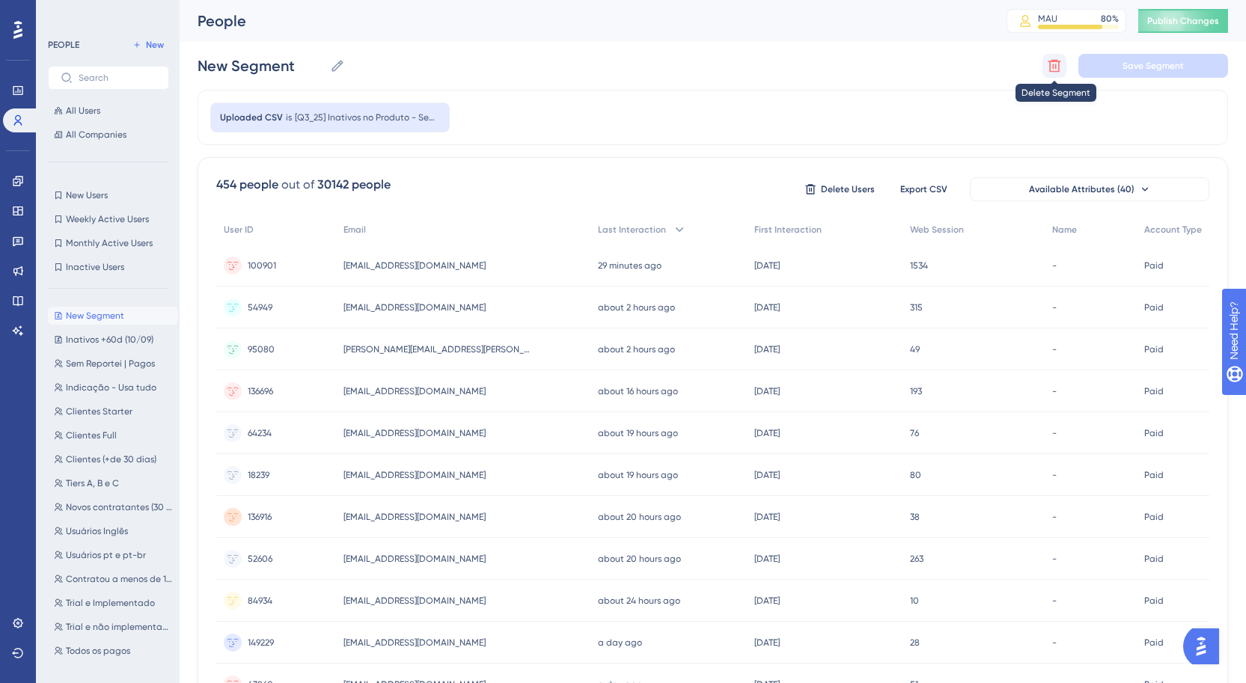
click at [1060, 66] on icon at bounding box center [1054, 65] width 15 height 15
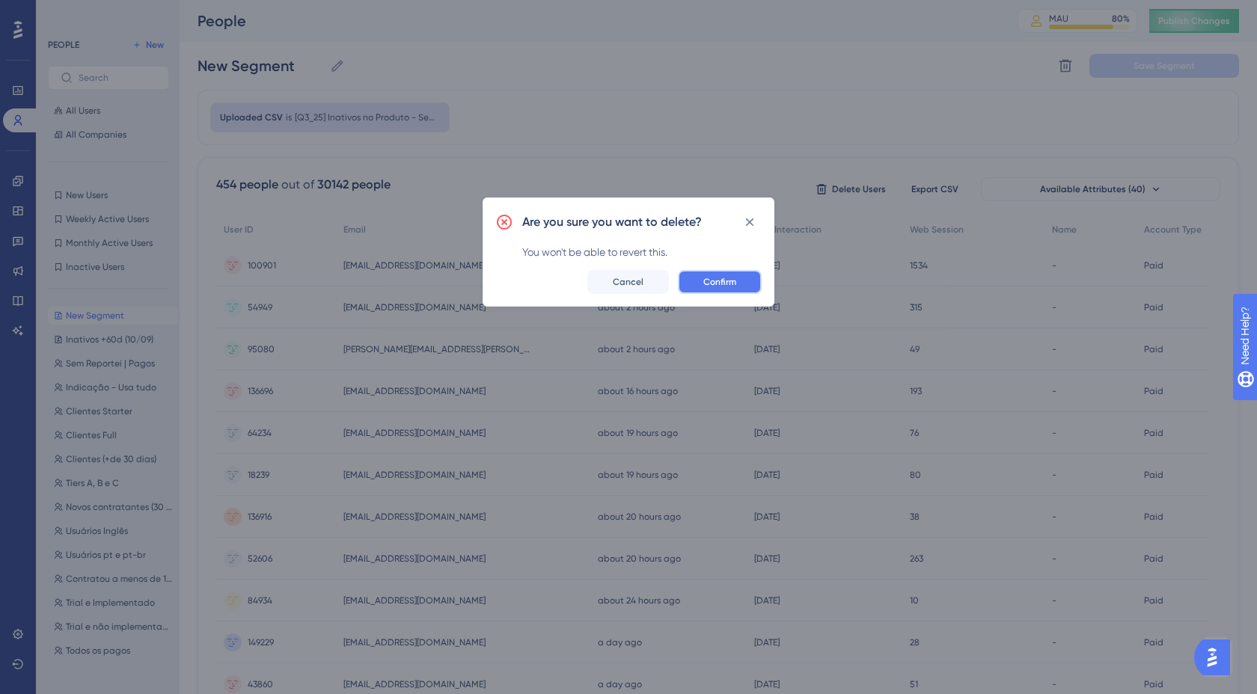
click at [728, 283] on span "Confirm" at bounding box center [719, 282] width 33 height 12
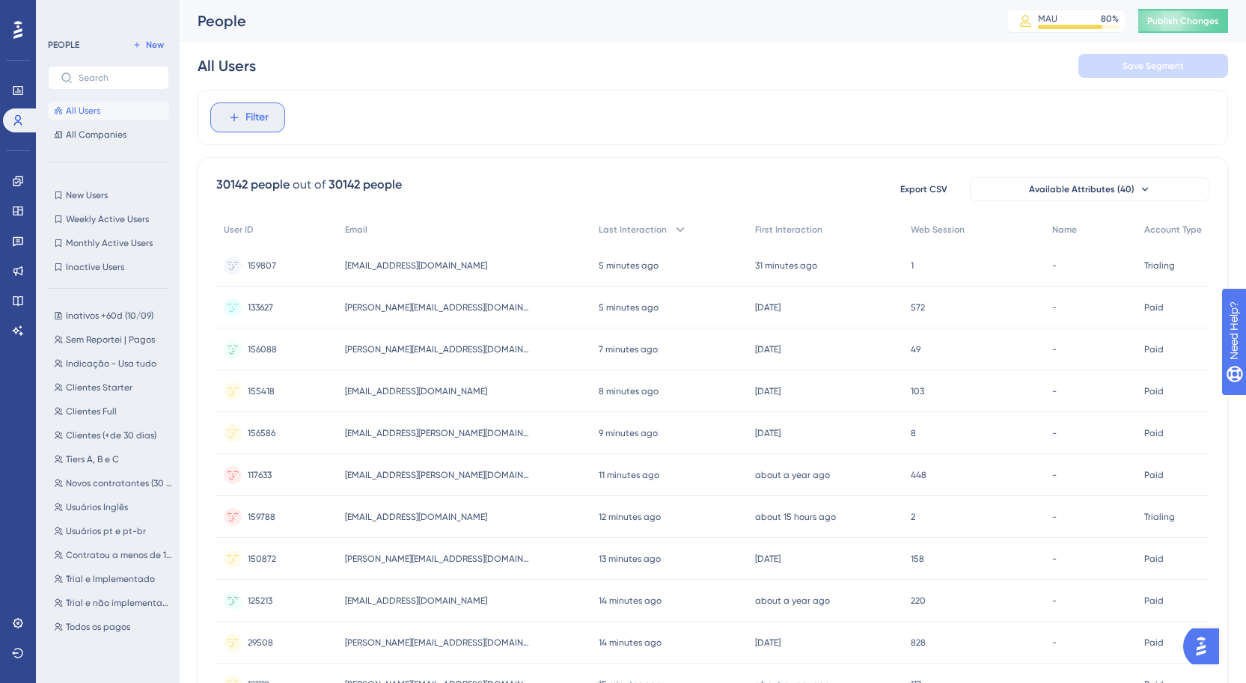
click at [248, 115] on span "Filter" at bounding box center [256, 118] width 23 height 18
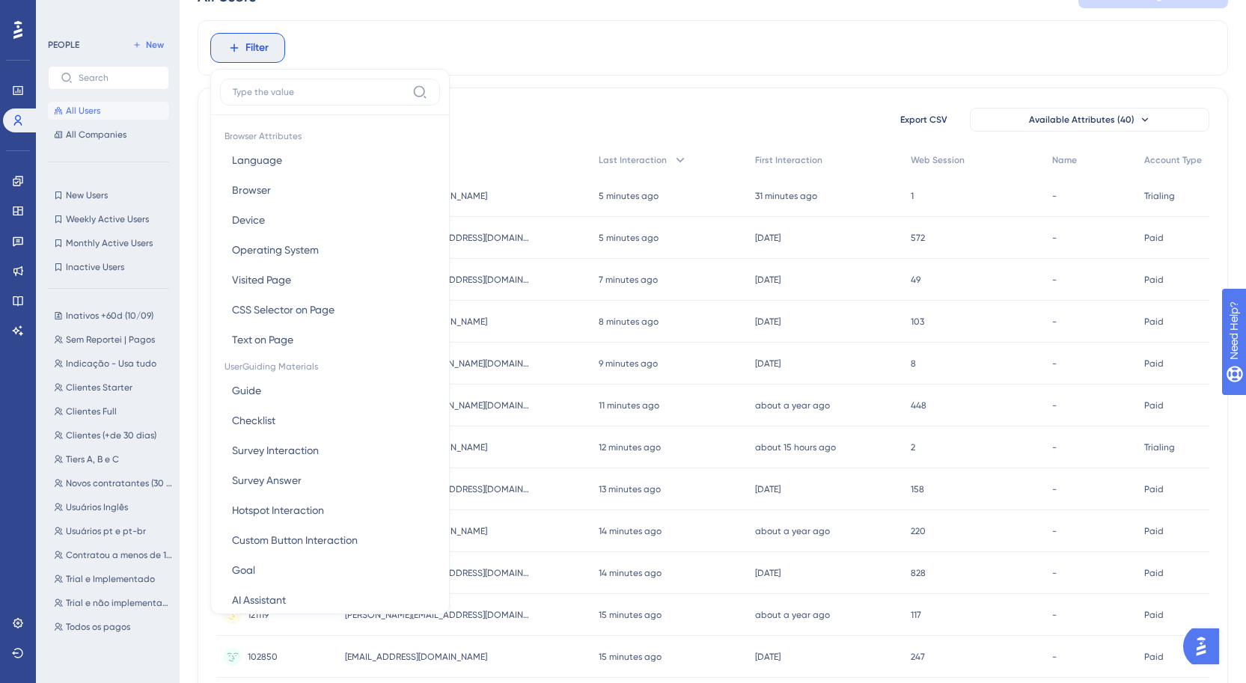
scroll to position [59, 0]
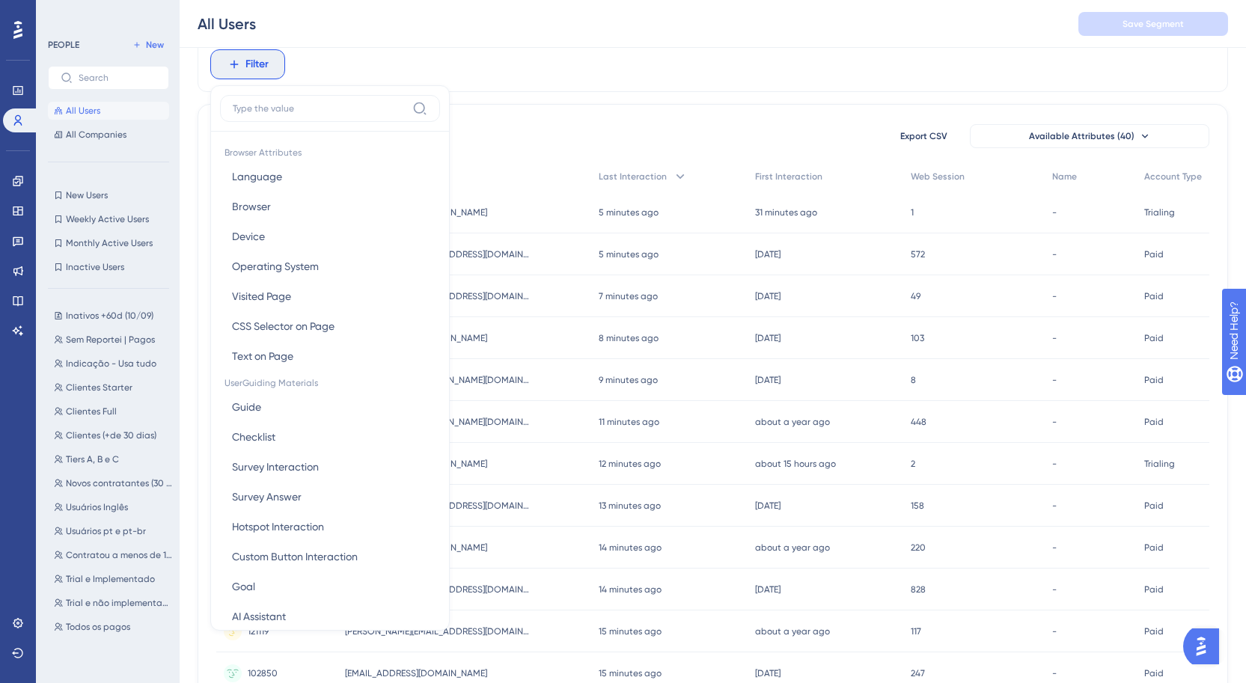
click at [519, 92] on div "Filter Browser Attributes Language Language Browser Browser Device Device Opera…" at bounding box center [713, 567] width 1031 height 1060
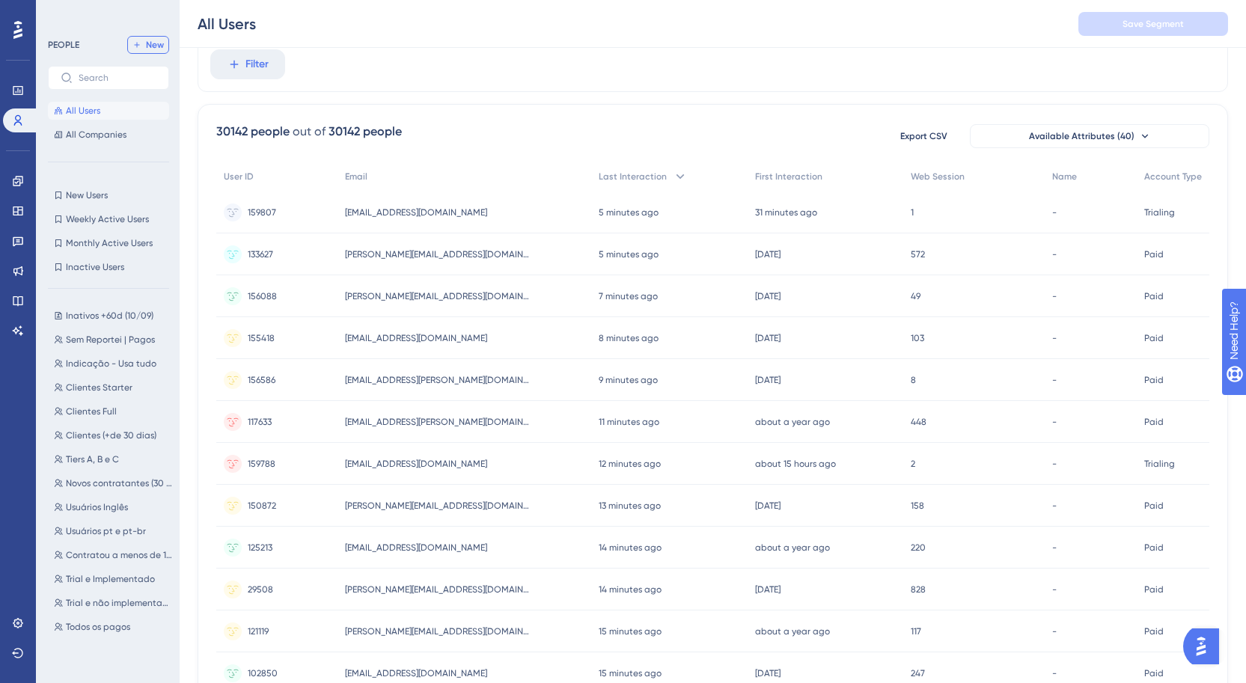
click at [163, 49] on button "New" at bounding box center [148, 45] width 42 height 18
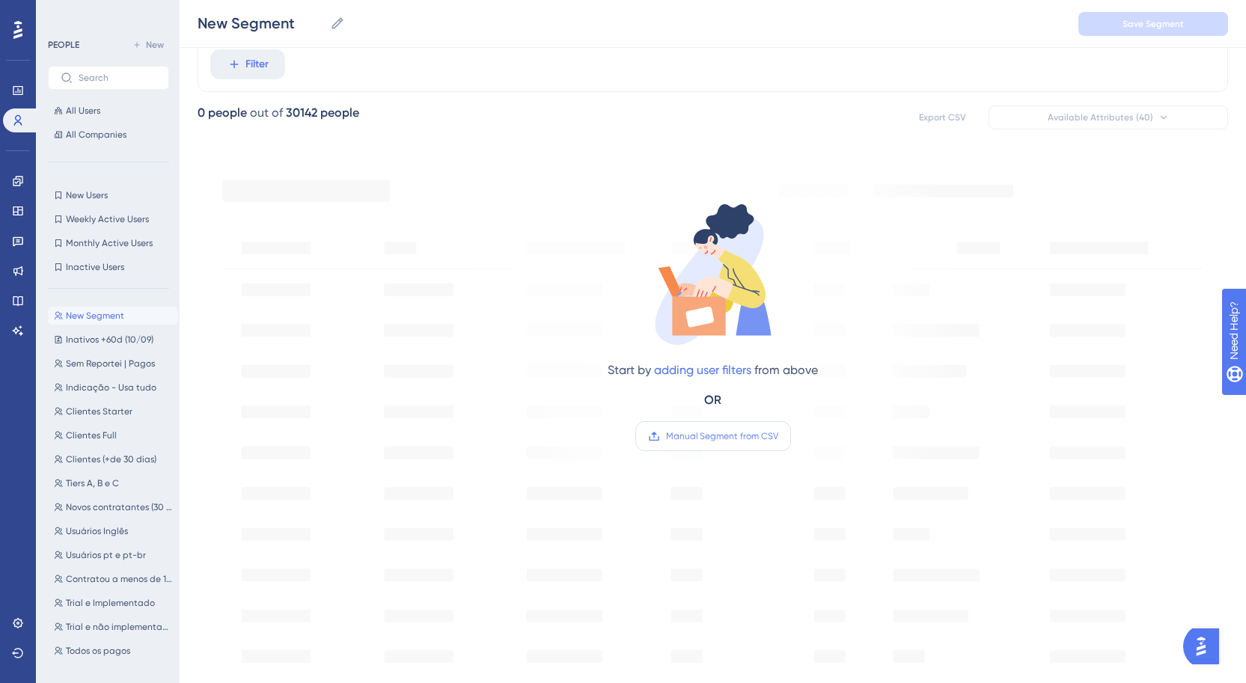
click at [772, 451] on div "Start by adding user filters from above OR Manual Segment from CSV" at bounding box center [713, 313] width 507 height 308
click at [764, 436] on span "Manual Segment from CSV" at bounding box center [722, 436] width 112 height 12
click at [778, 436] on input "Manual Segment from CSV" at bounding box center [778, 436] width 0 height 0
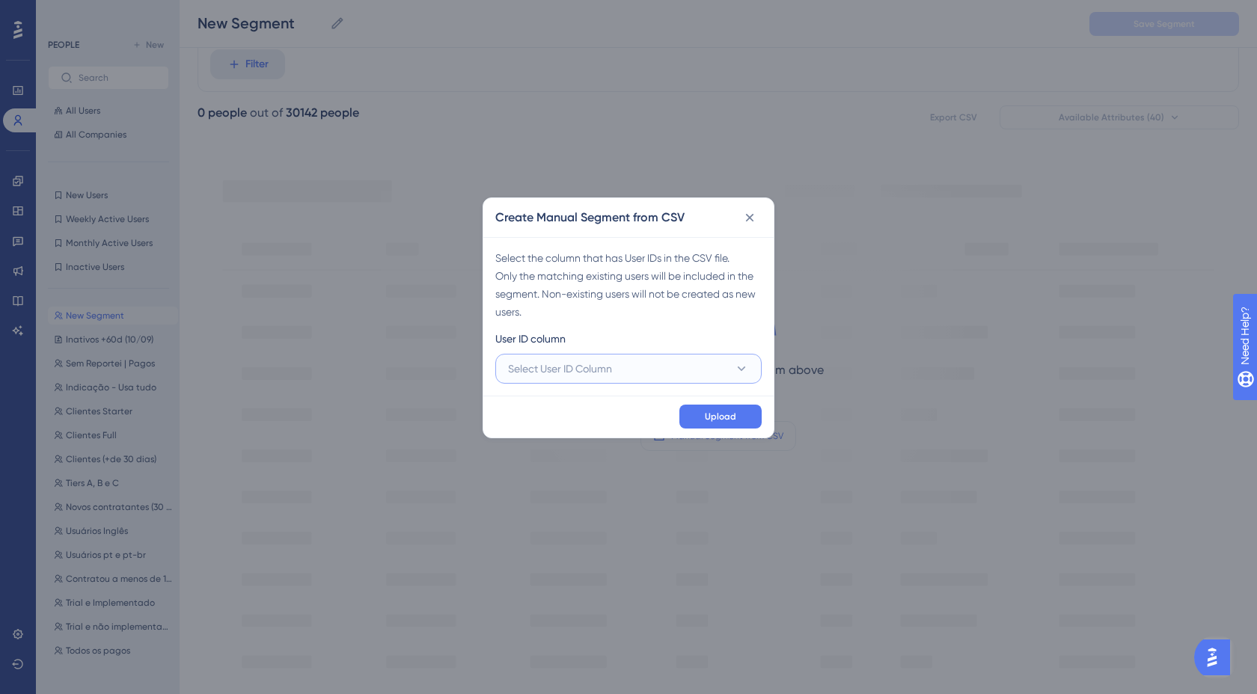
click at [668, 364] on button "Select User ID Column" at bounding box center [628, 369] width 266 height 30
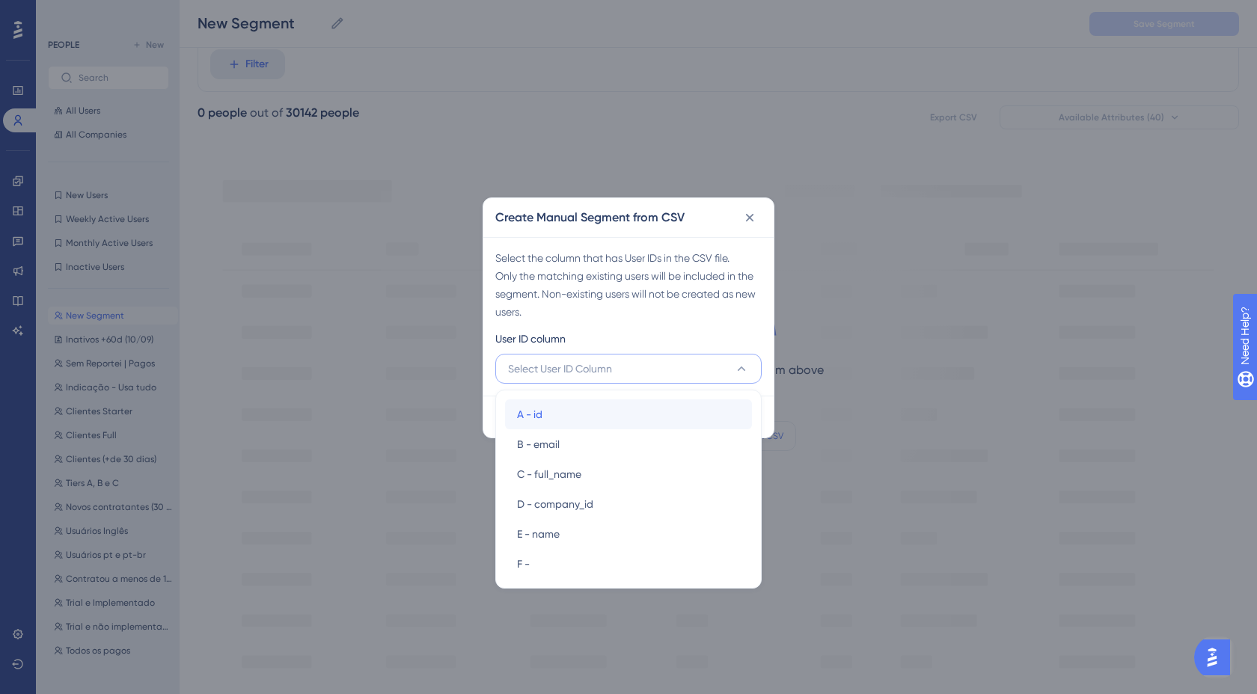
click at [610, 406] on div "A - id A - id" at bounding box center [628, 415] width 223 height 30
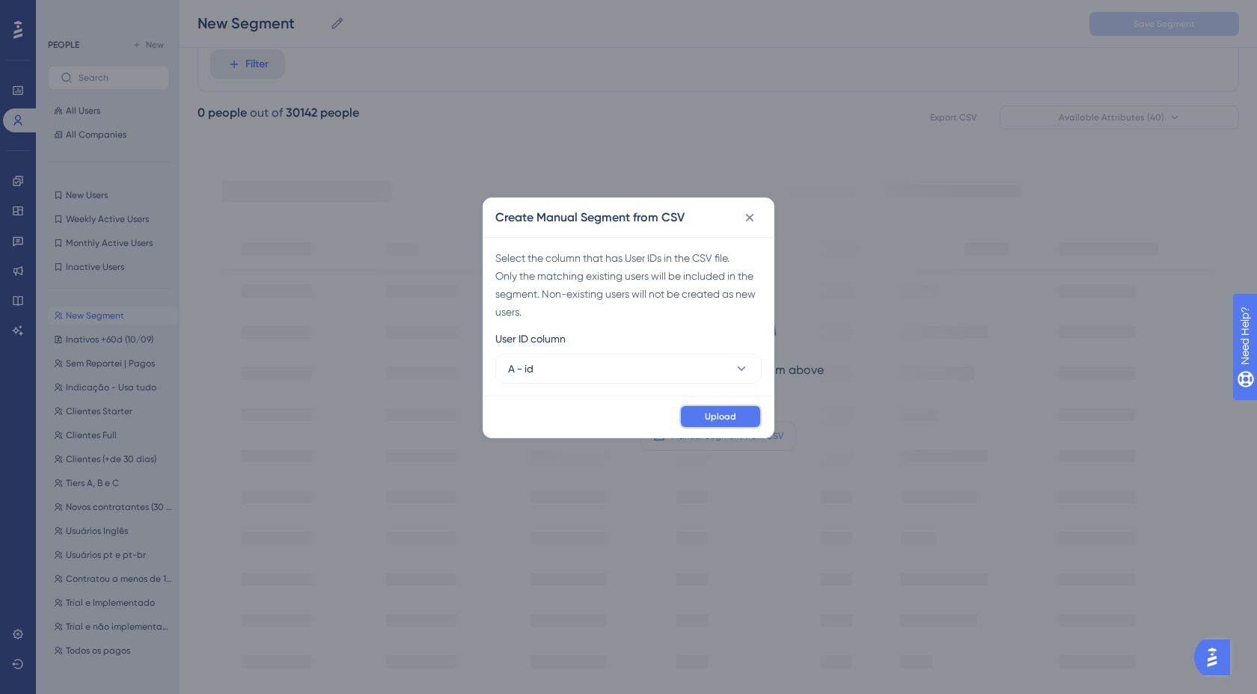
click at [691, 409] on button "Upload" at bounding box center [721, 417] width 82 height 24
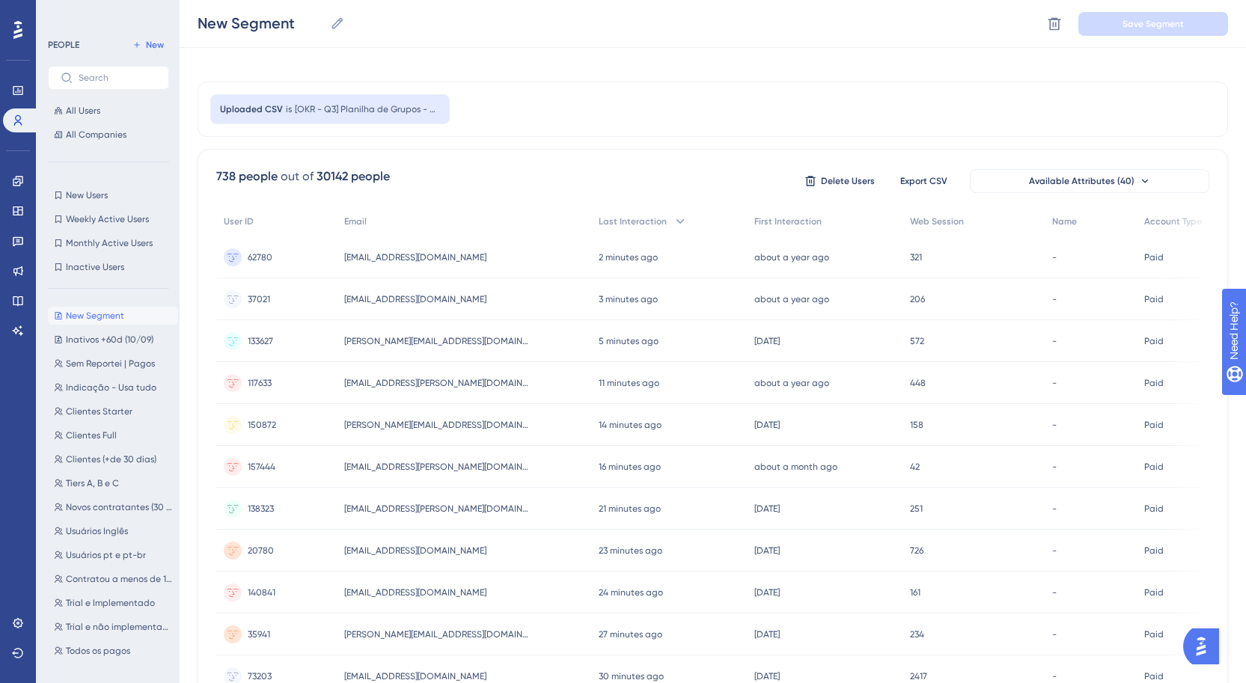
scroll to position [0, 0]
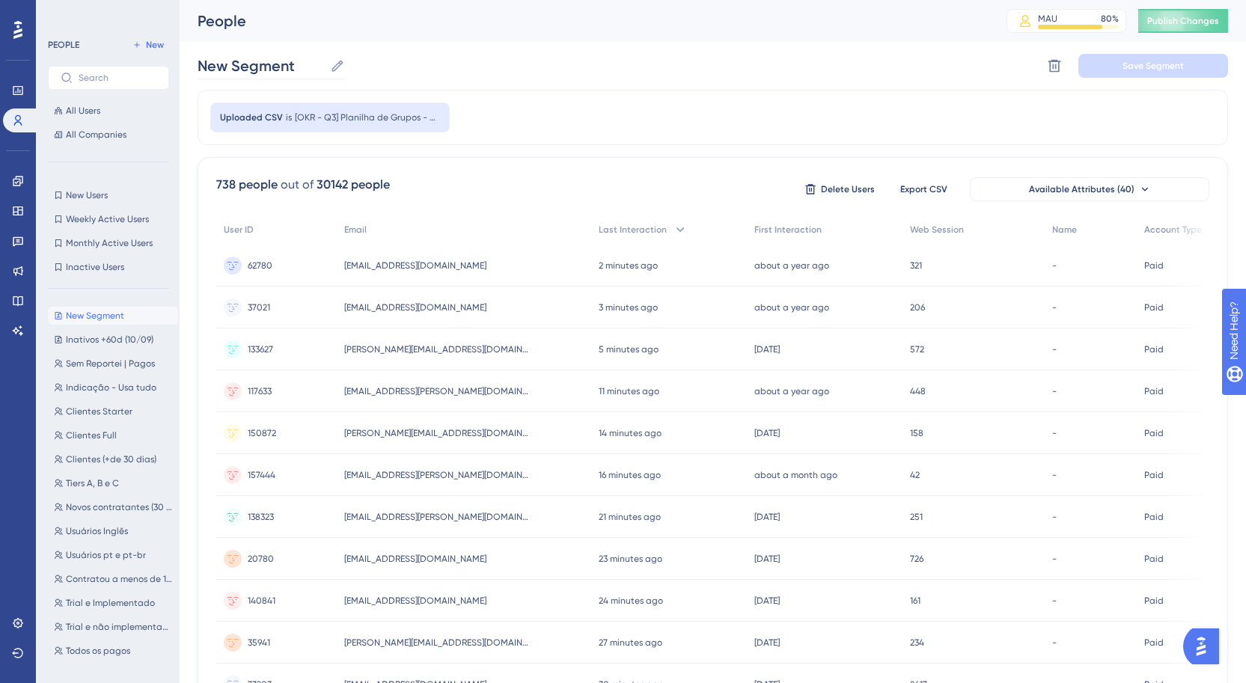
click at [338, 69] on icon at bounding box center [337, 65] width 15 height 15
click at [324, 69] on input "New Segment" at bounding box center [261, 65] width 126 height 21
click at [294, 55] on input "New Segment" at bounding box center [261, 65] width 126 height 21
type input "Grupos | Sem Grupo"
click at [1190, 55] on button "Save Segment" at bounding box center [1153, 66] width 150 height 24
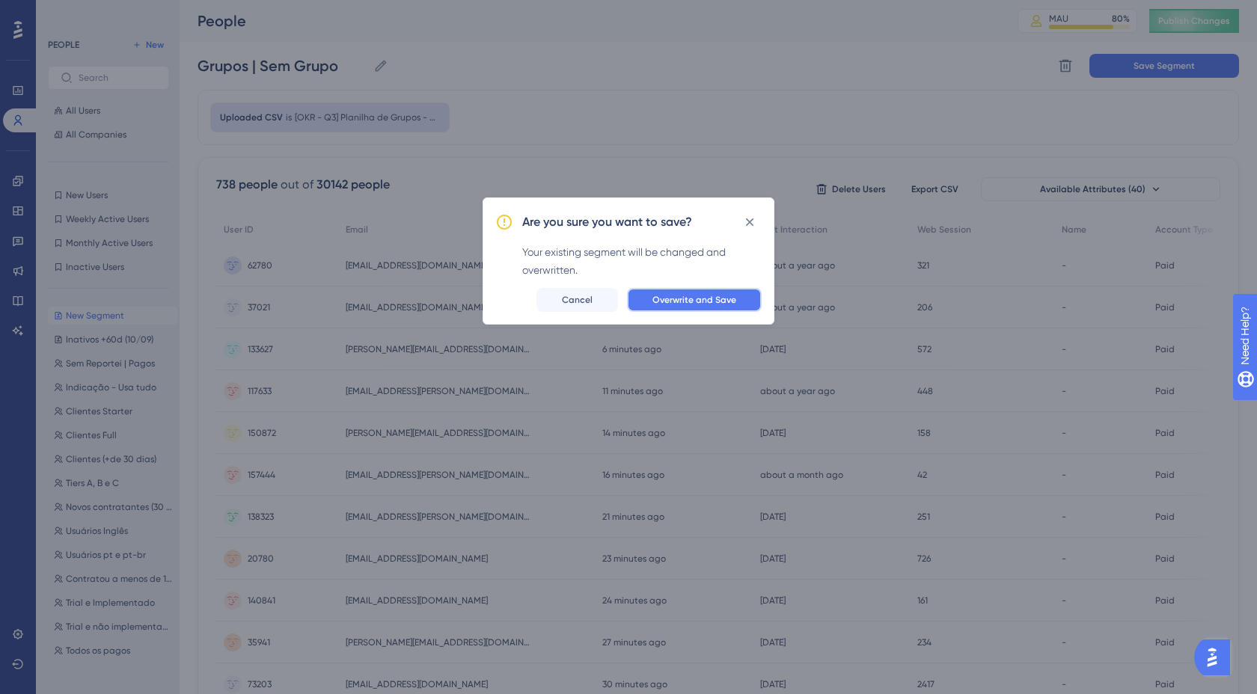
click at [691, 299] on span "Overwrite and Save" at bounding box center [695, 300] width 84 height 12
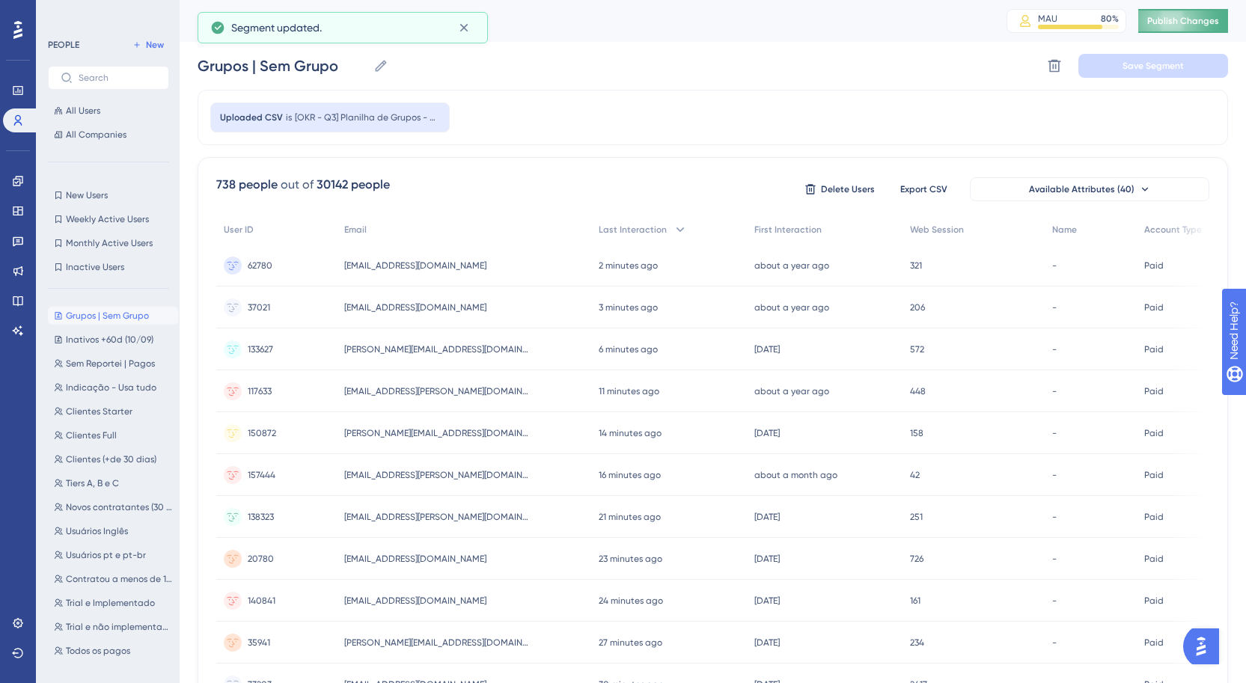
click at [1194, 19] on span "Publish Changes" at bounding box center [1183, 21] width 72 height 12
click at [19, 174] on link at bounding box center [18, 181] width 30 height 24
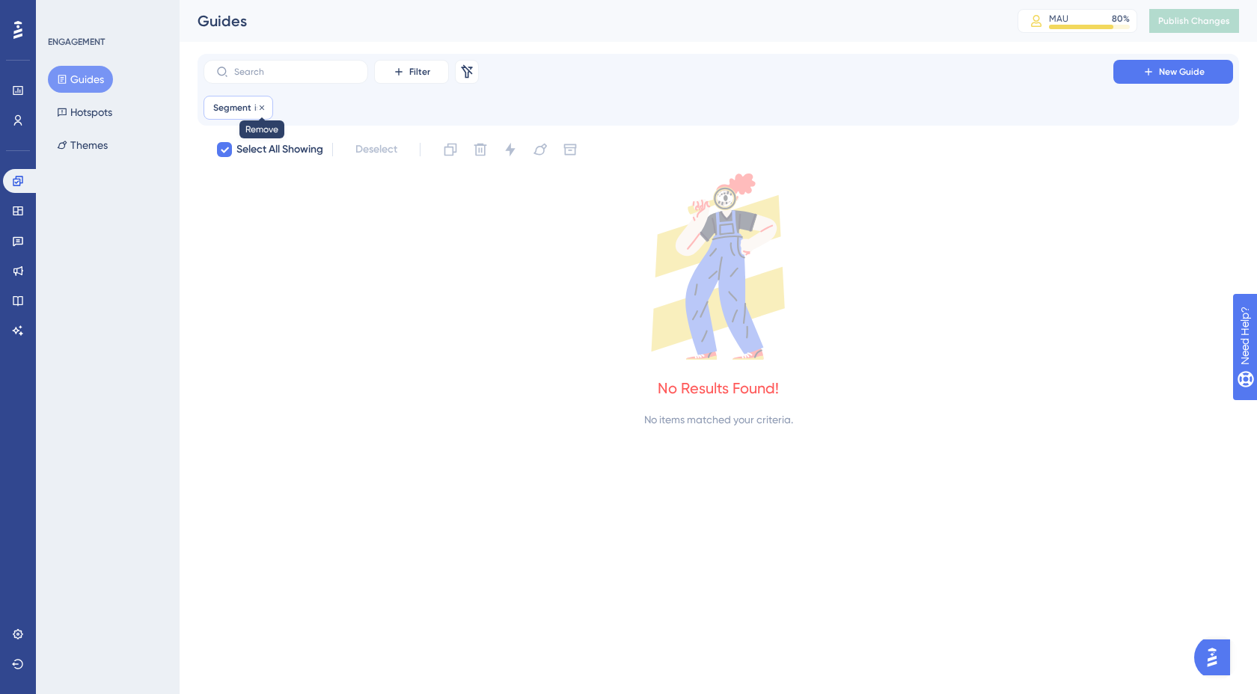
click at [262, 109] on icon at bounding box center [261, 107] width 9 height 9
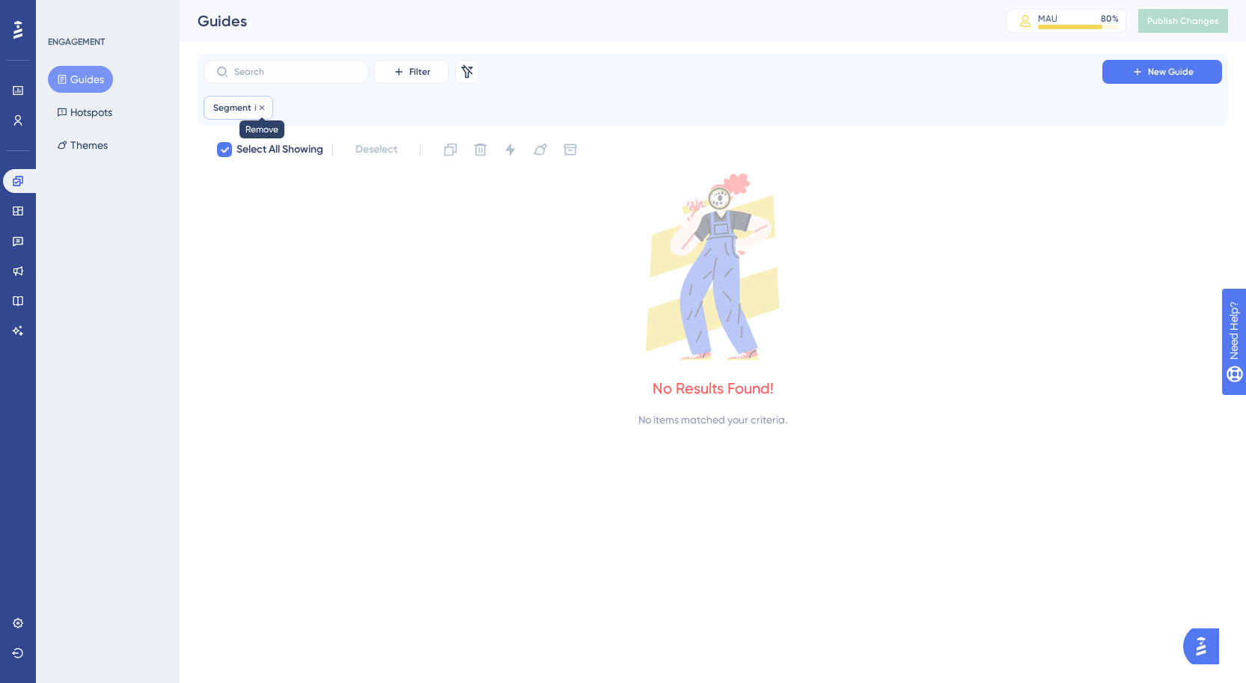
checkbox input "false"
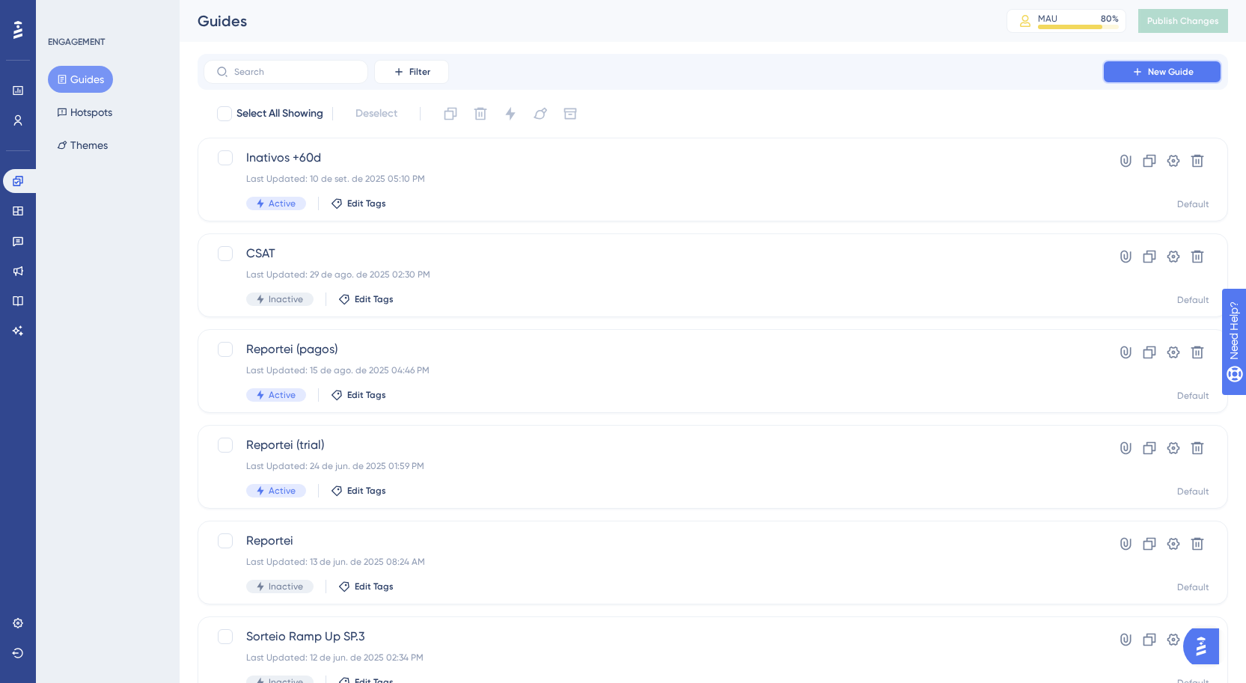
click at [1150, 69] on span "New Guide" at bounding box center [1171, 72] width 46 height 12
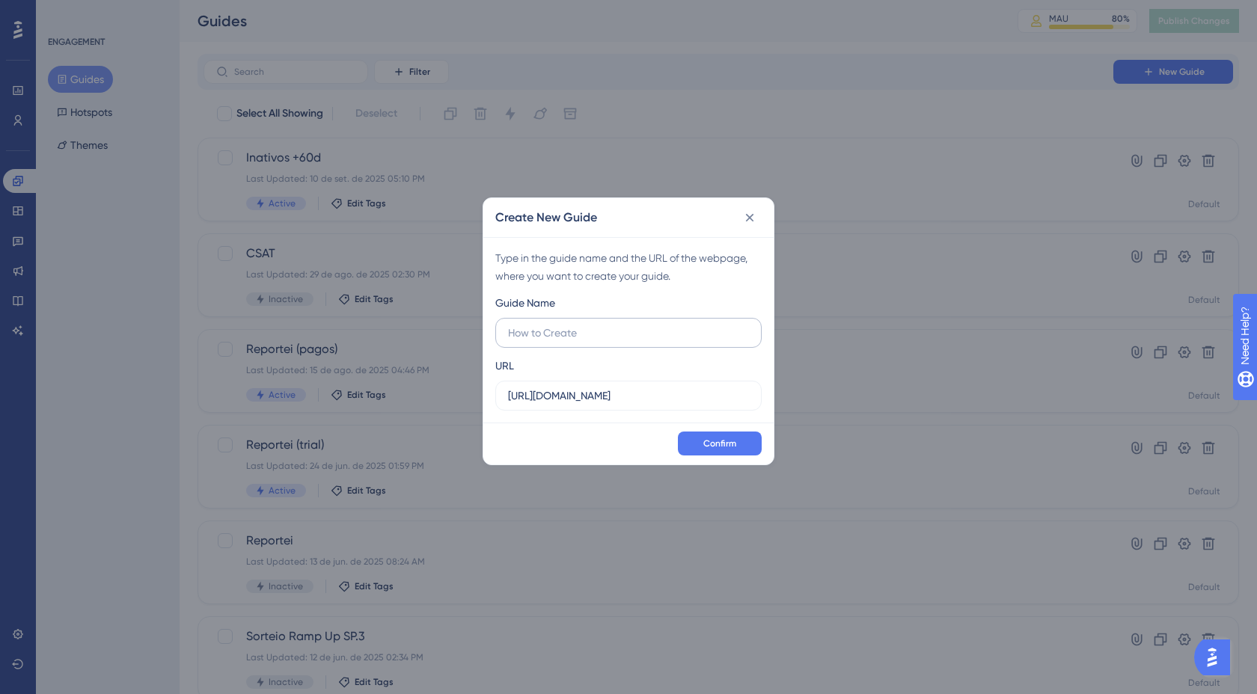
click at [540, 332] on input "text" at bounding box center [628, 333] width 241 height 16
type input "G"
type input "Cliente sem Grupo"
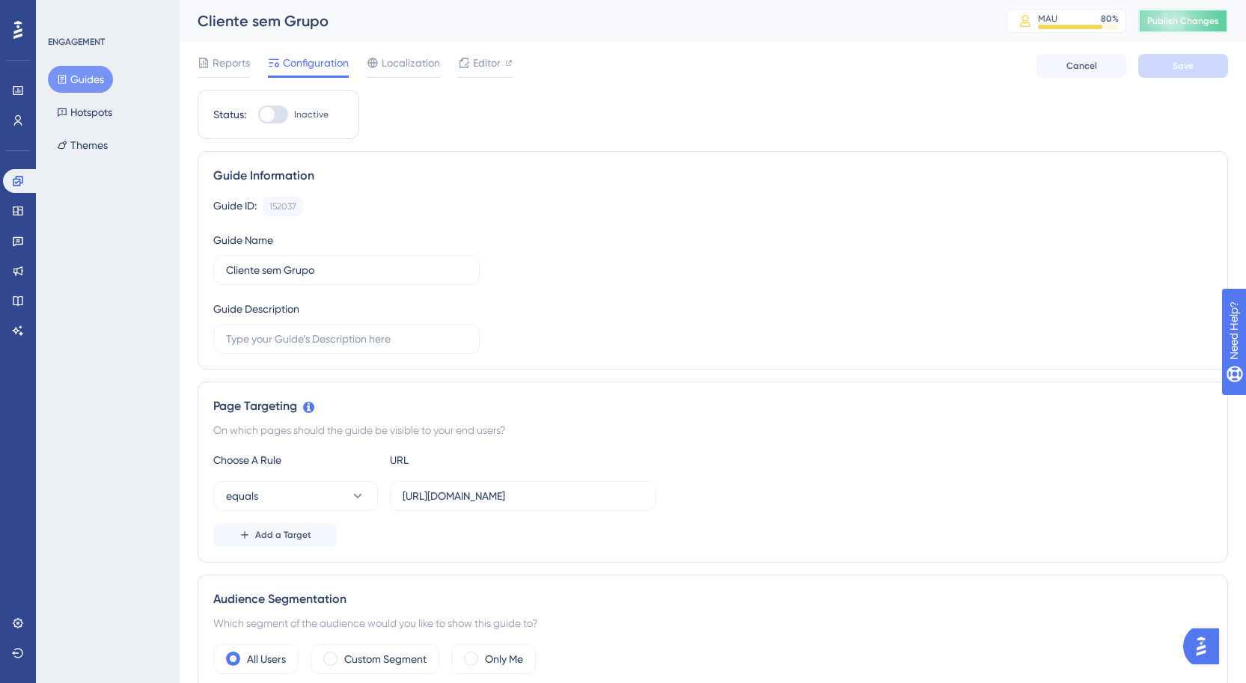
click at [1170, 13] on button "Publish Changes" at bounding box center [1183, 21] width 90 height 24
click at [477, 58] on span "Editor" at bounding box center [487, 63] width 28 height 18
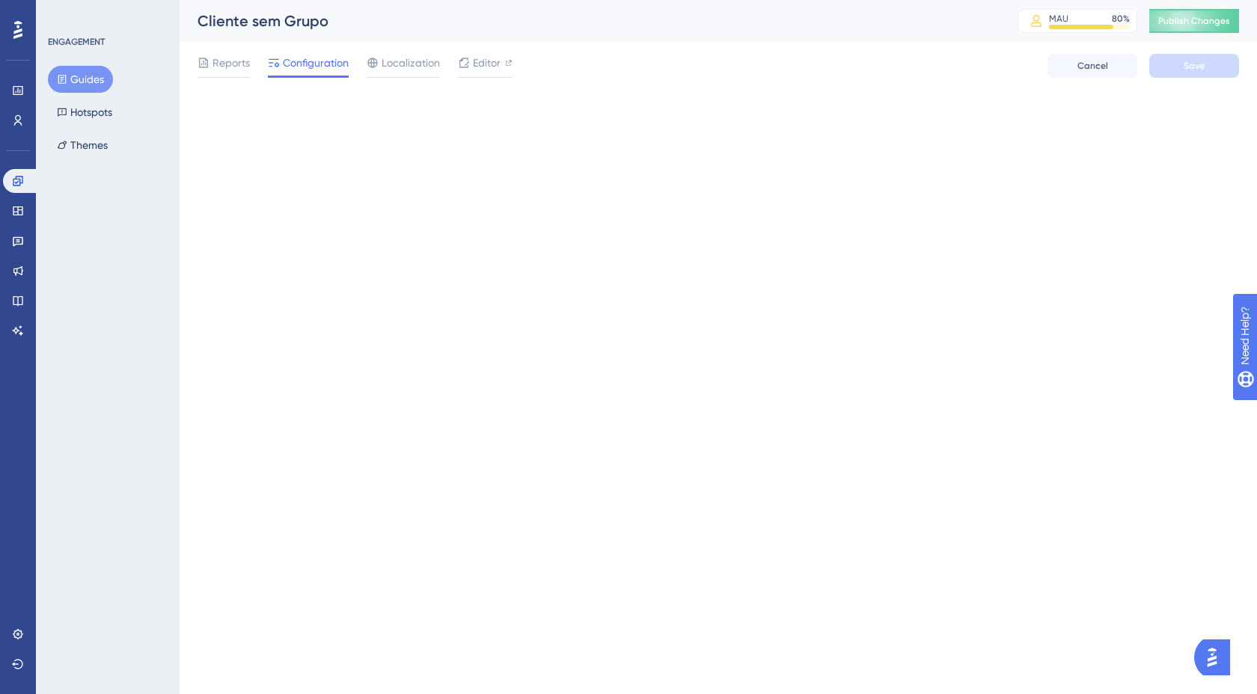
click at [1183, 19] on span "Publish Changes" at bounding box center [1194, 21] width 72 height 12
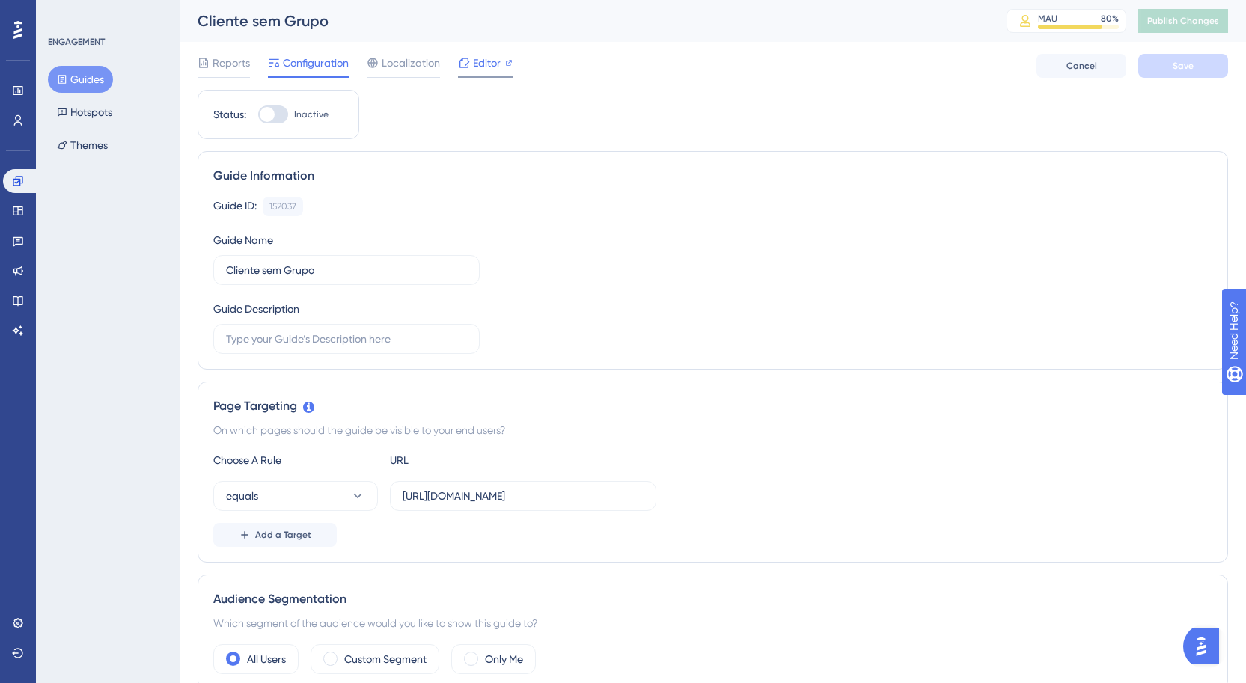
click at [482, 57] on span "Editor" at bounding box center [487, 63] width 28 height 18
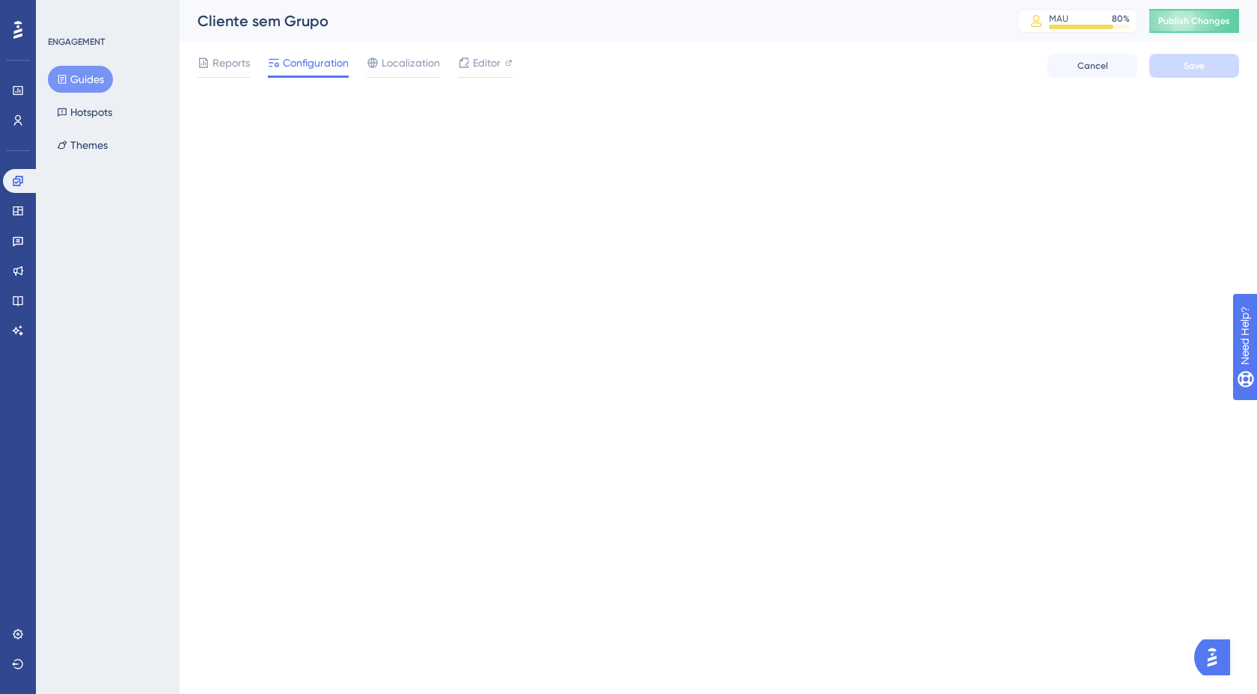
click at [1180, 22] on span "Publish Changes" at bounding box center [1194, 21] width 72 height 12
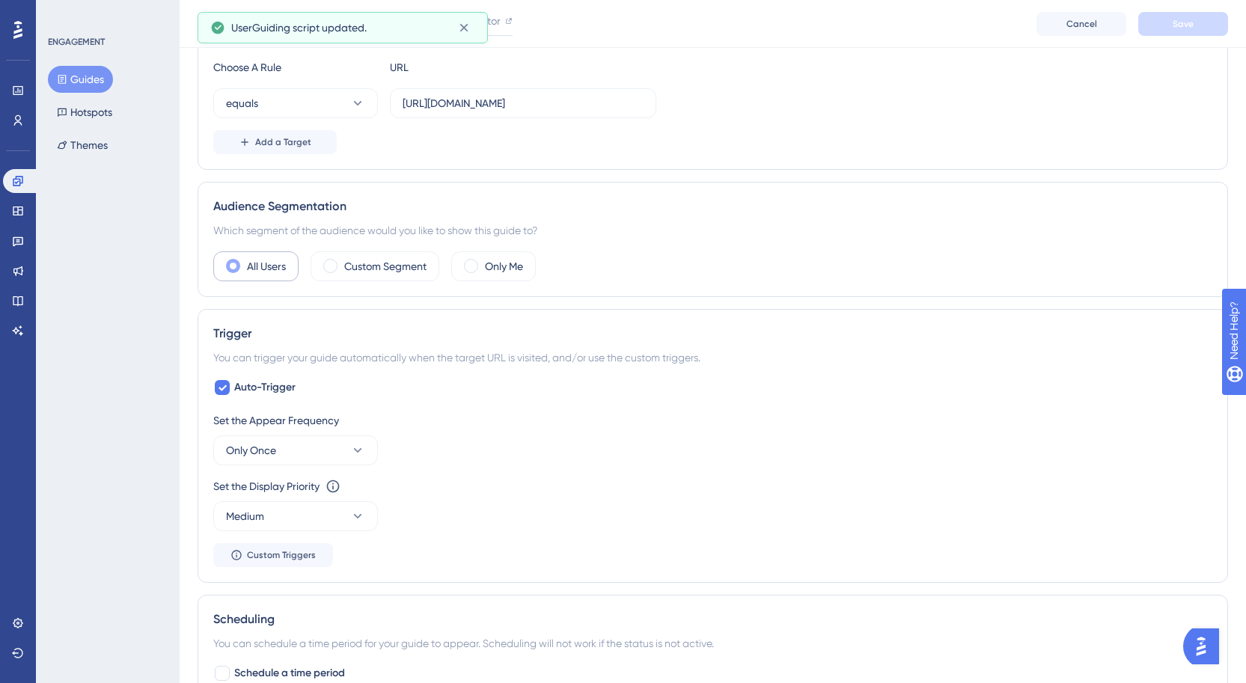
scroll to position [399, 0]
click at [365, 266] on label "Custom Segment" at bounding box center [385, 266] width 82 height 18
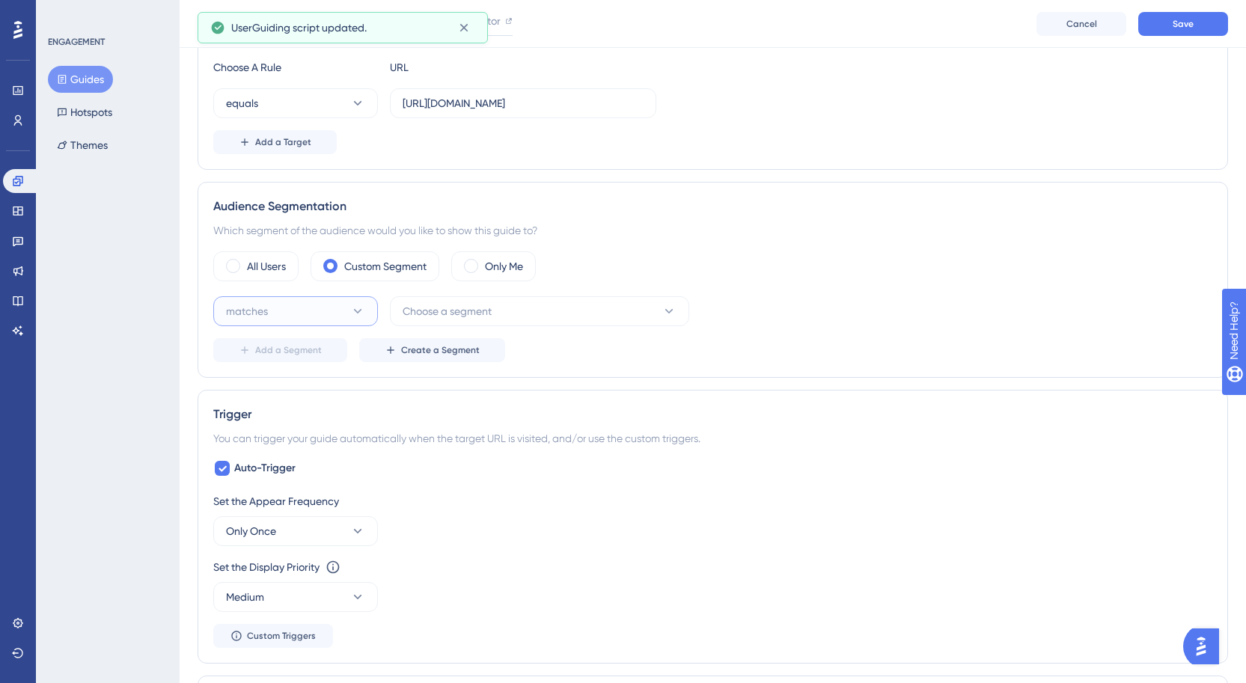
click at [305, 316] on button "matches" at bounding box center [295, 311] width 165 height 30
click at [312, 352] on div "matches matches" at bounding box center [295, 357] width 121 height 30
click at [550, 323] on button "Choose a segment" at bounding box center [539, 311] width 299 height 30
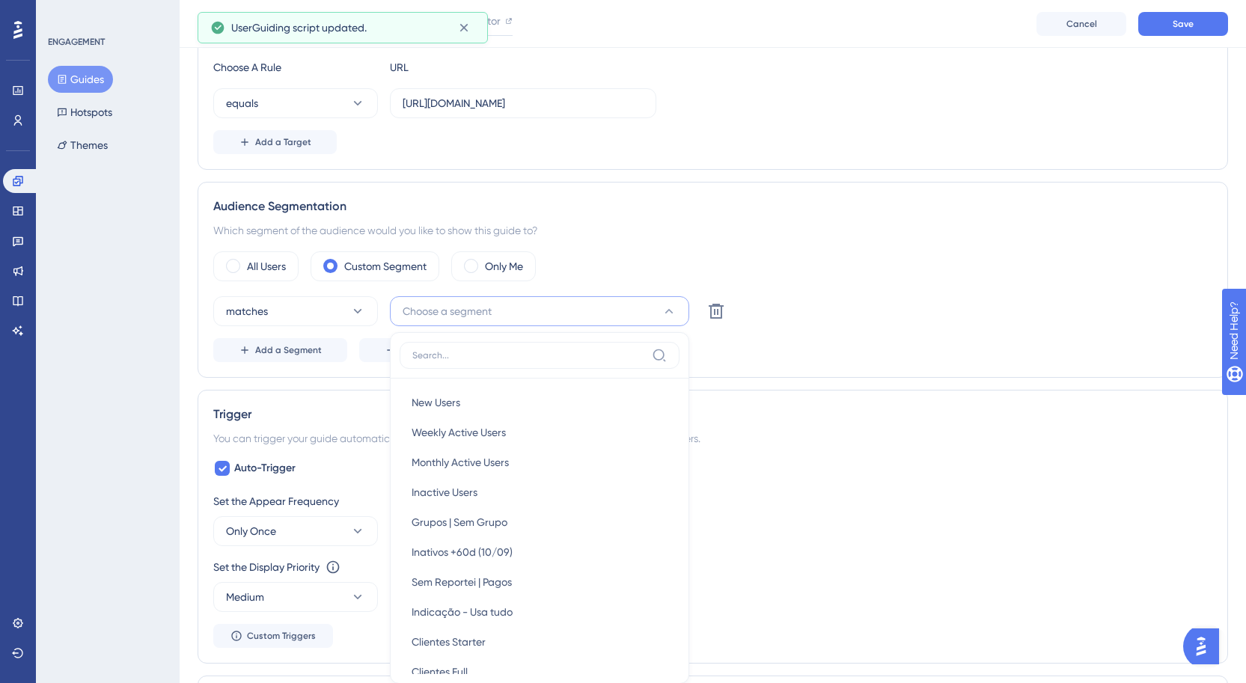
scroll to position [565, 0]
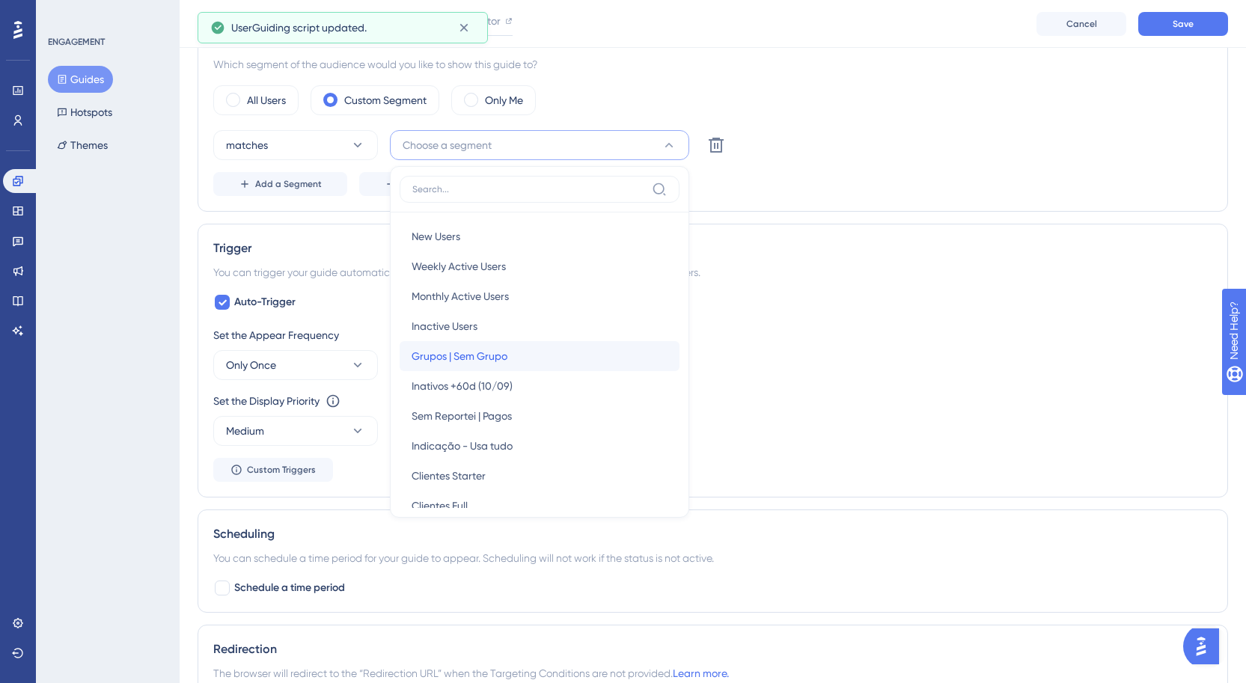
click at [513, 363] on div "Grupos | Sem Grupo Grupos | Sem Grupo" at bounding box center [540, 356] width 256 height 30
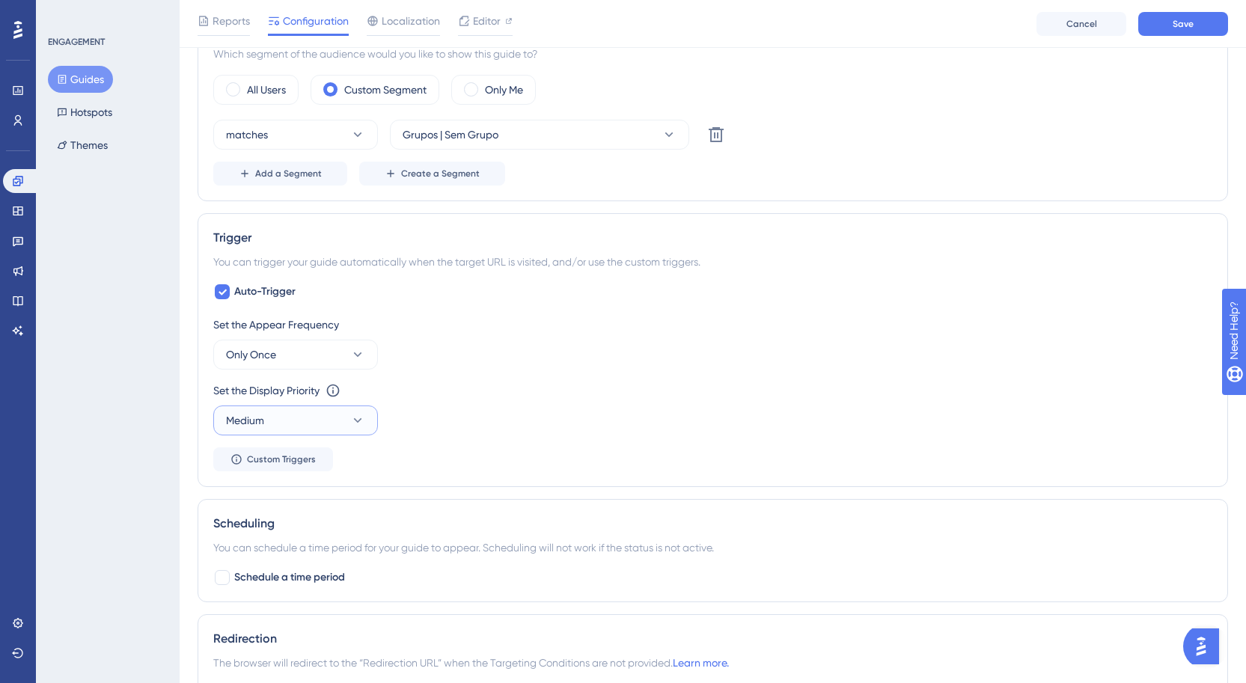
click at [285, 421] on button "Medium" at bounding box center [295, 421] width 165 height 30
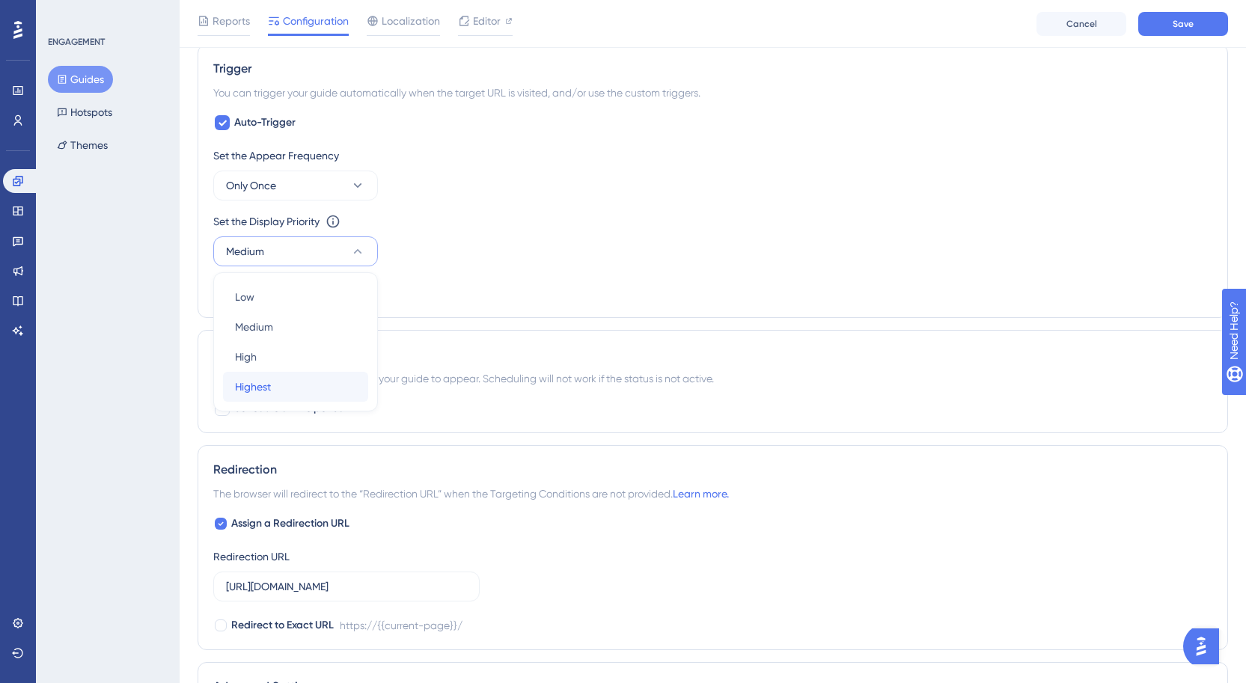
click at [286, 385] on div "Highest Highest" at bounding box center [295, 387] width 121 height 30
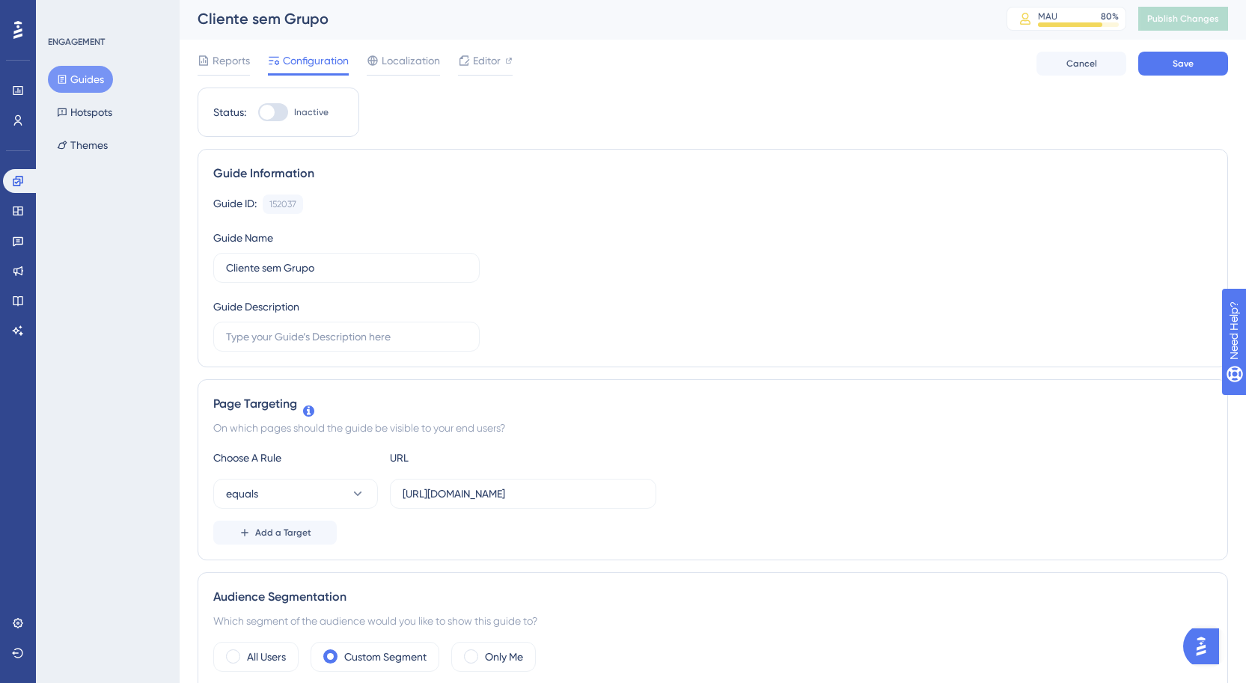
scroll to position [0, 0]
click at [269, 109] on div at bounding box center [267, 114] width 15 height 15
click at [258, 115] on input "Inactive" at bounding box center [257, 115] width 1 height 1
checkbox input "true"
click at [1165, 76] on button "Save" at bounding box center [1183, 66] width 90 height 24
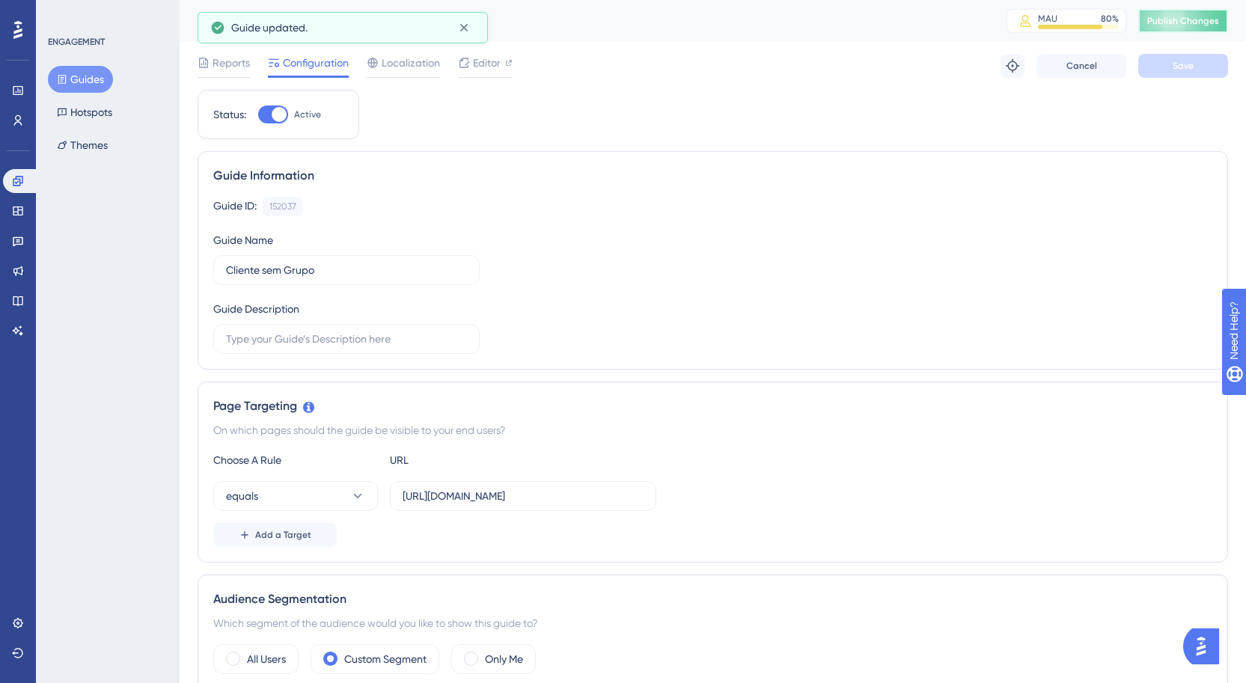
click at [1208, 18] on span "Publish Changes" at bounding box center [1183, 21] width 72 height 12
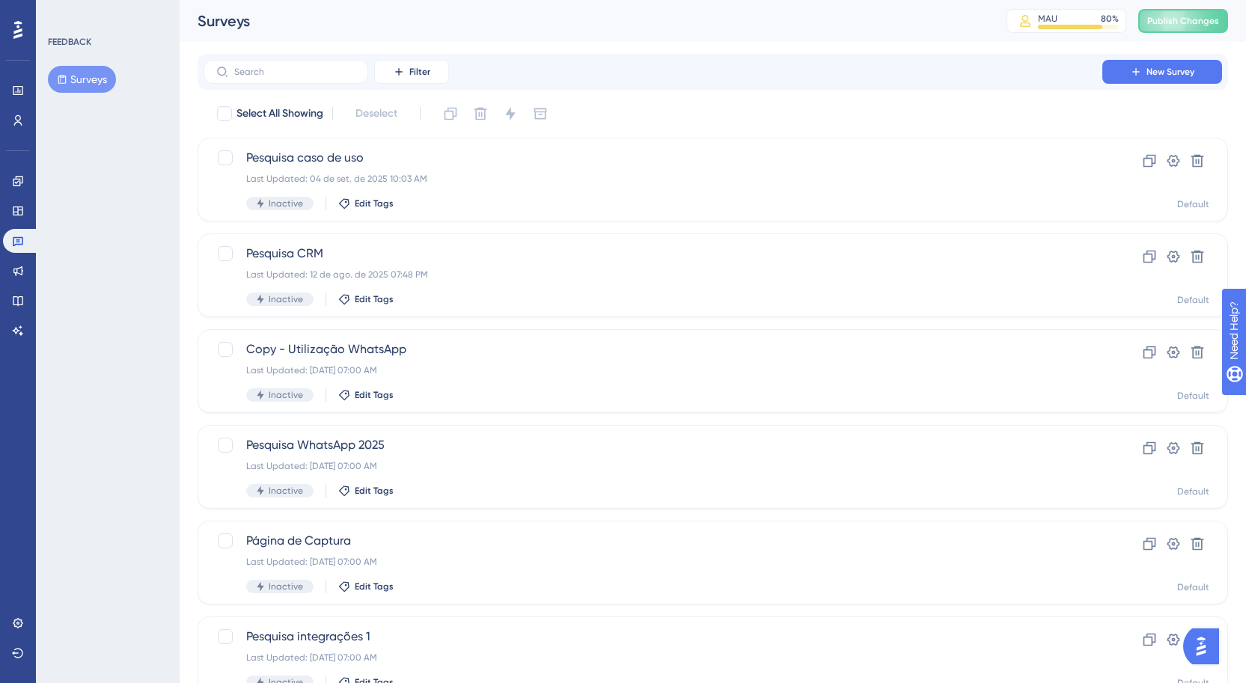
click at [6, 671] on div "Performance Users Engagement Widgets Feedback Product Updates Knowledge Base AI…" at bounding box center [18, 341] width 36 height 683
click at [14, 655] on icon at bounding box center [18, 653] width 12 height 12
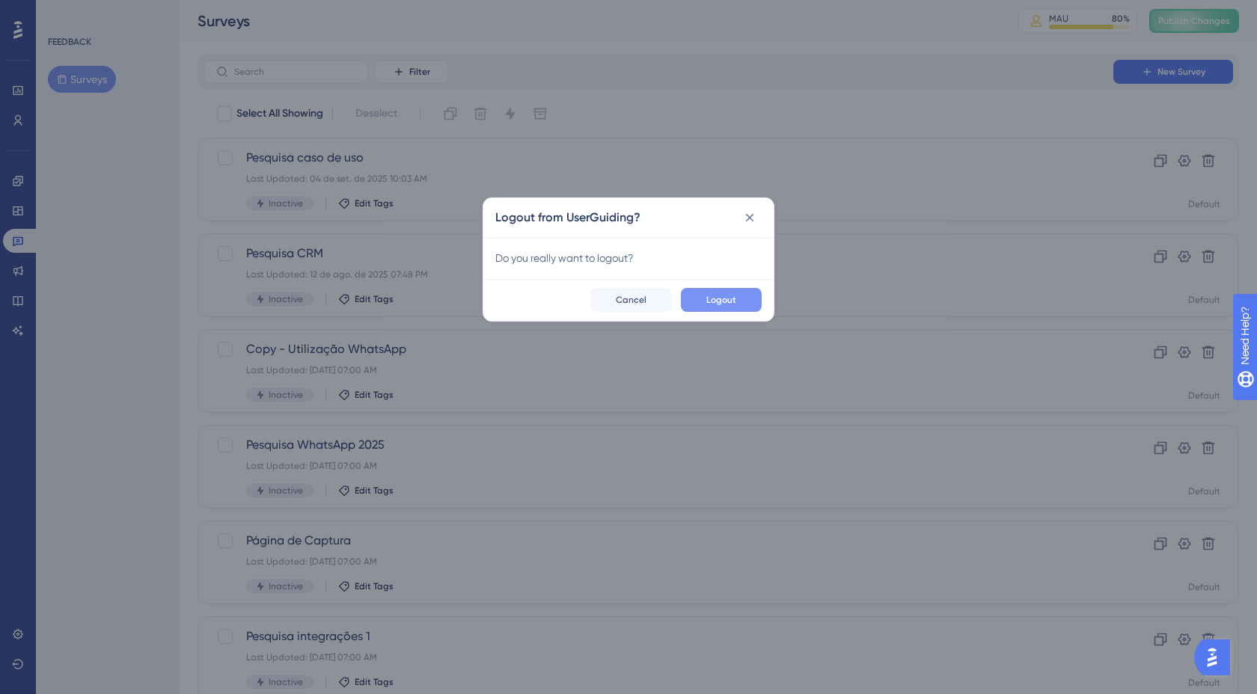
click at [724, 292] on button "Logout" at bounding box center [721, 300] width 81 height 24
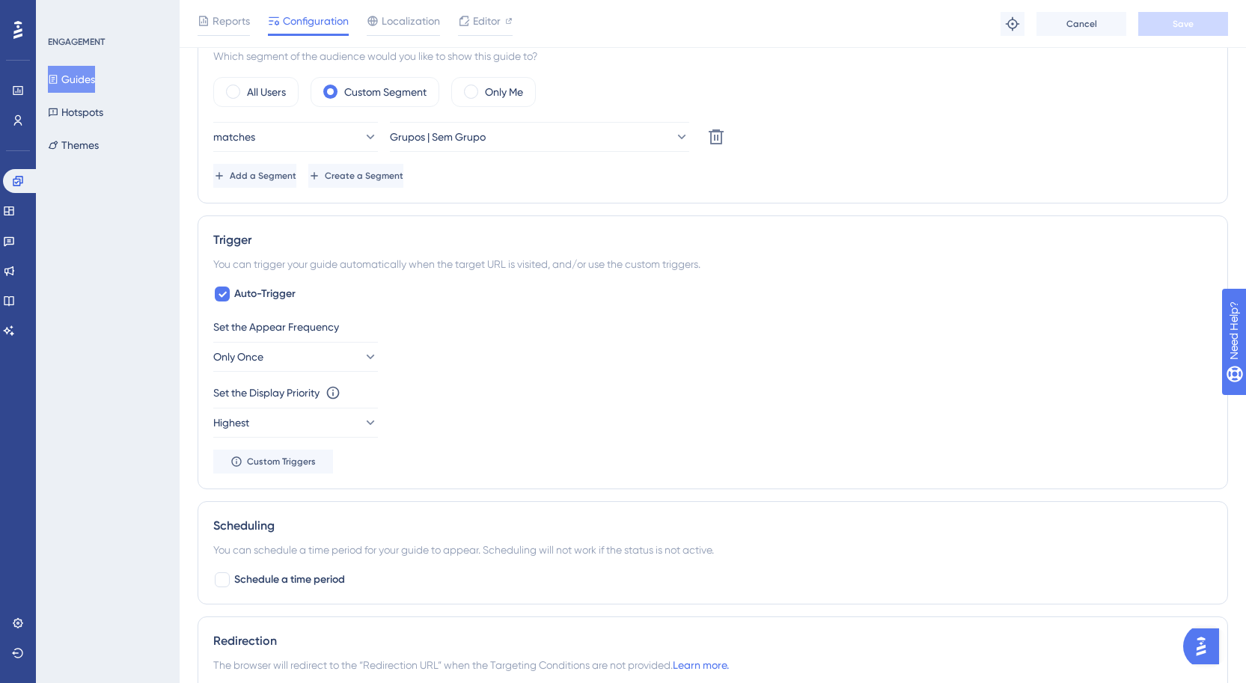
scroll to position [503, 0]
